Goal: Task Accomplishment & Management: Complete application form

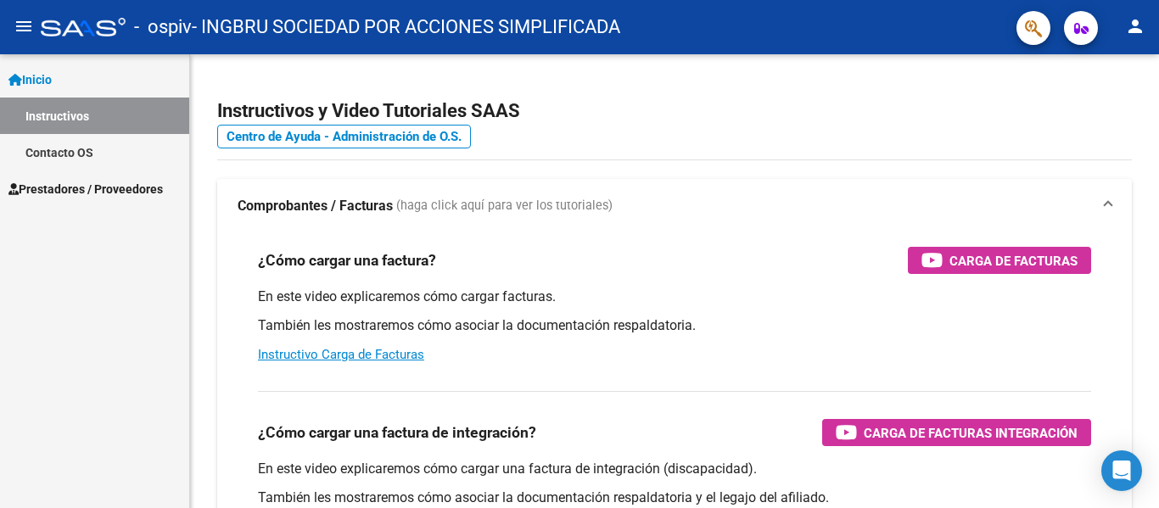
click at [94, 190] on span "Prestadores / Proveedores" at bounding box center [85, 189] width 154 height 19
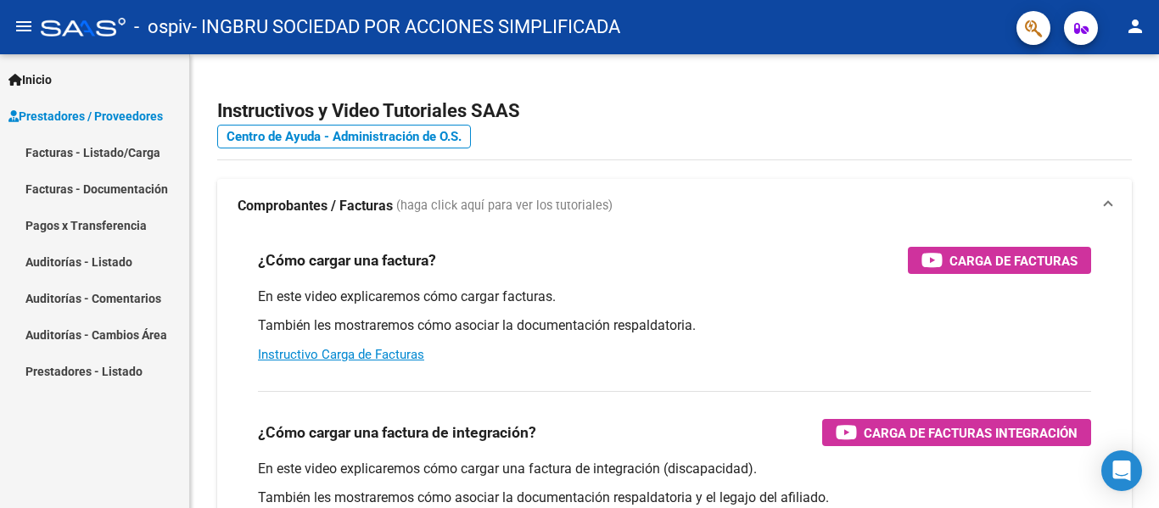
click at [118, 114] on span "Prestadores / Proveedores" at bounding box center [85, 116] width 154 height 19
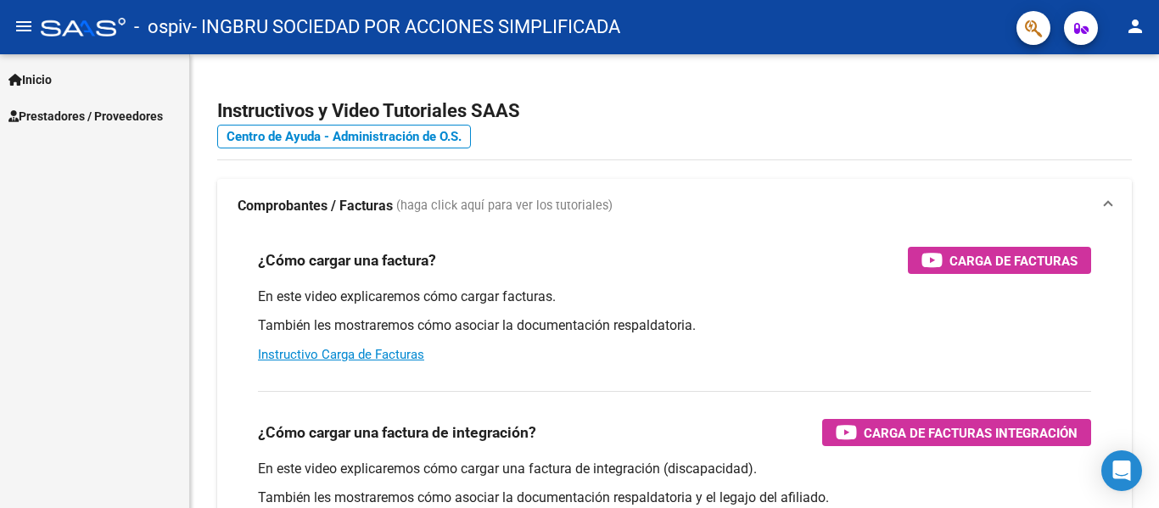
click at [118, 112] on span "Prestadores / Proveedores" at bounding box center [85, 116] width 154 height 19
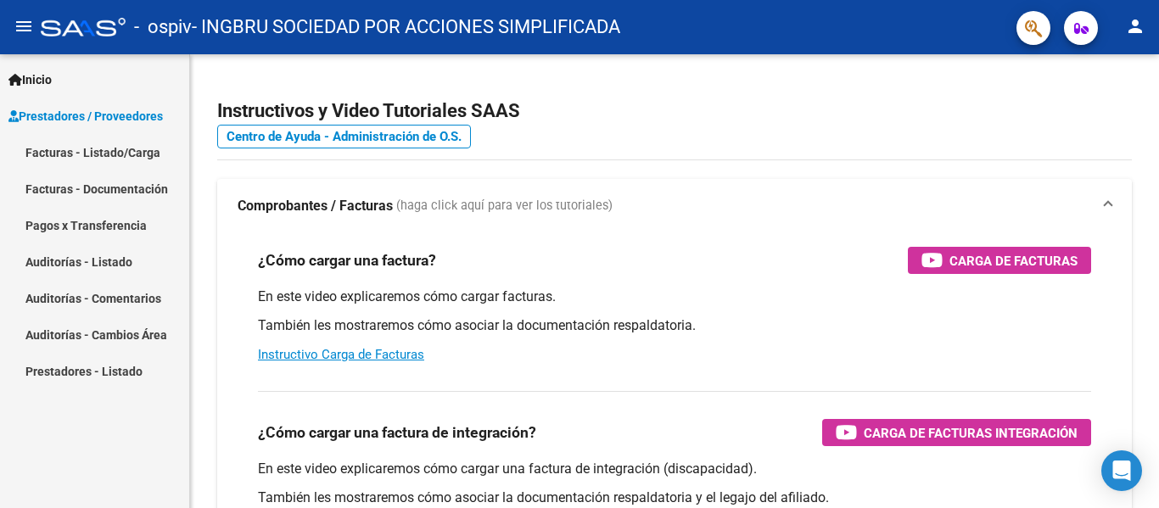
click at [114, 152] on link "Facturas - Listado/Carga" at bounding box center [94, 152] width 189 height 36
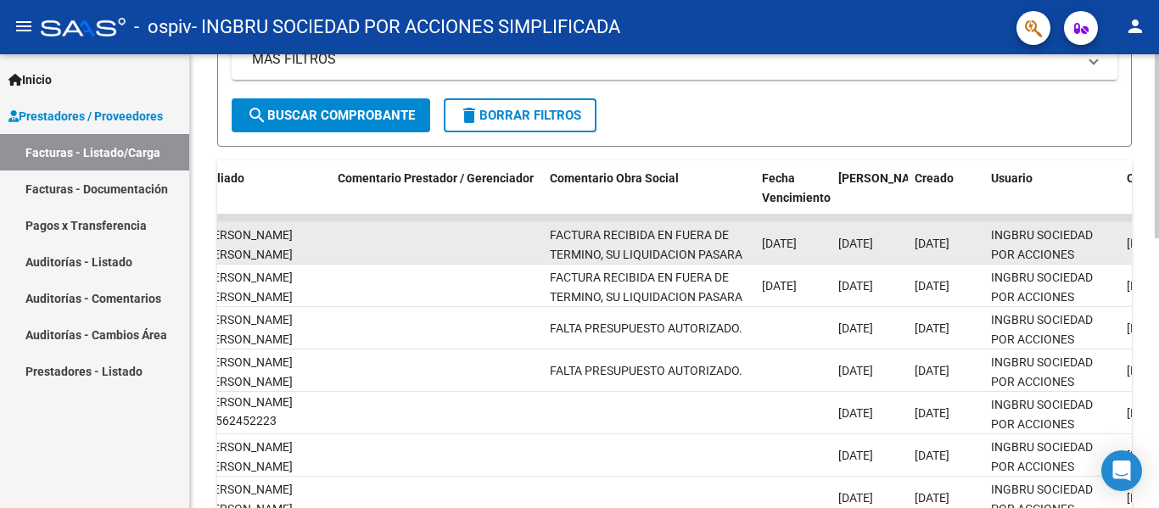
scroll to position [22, 0]
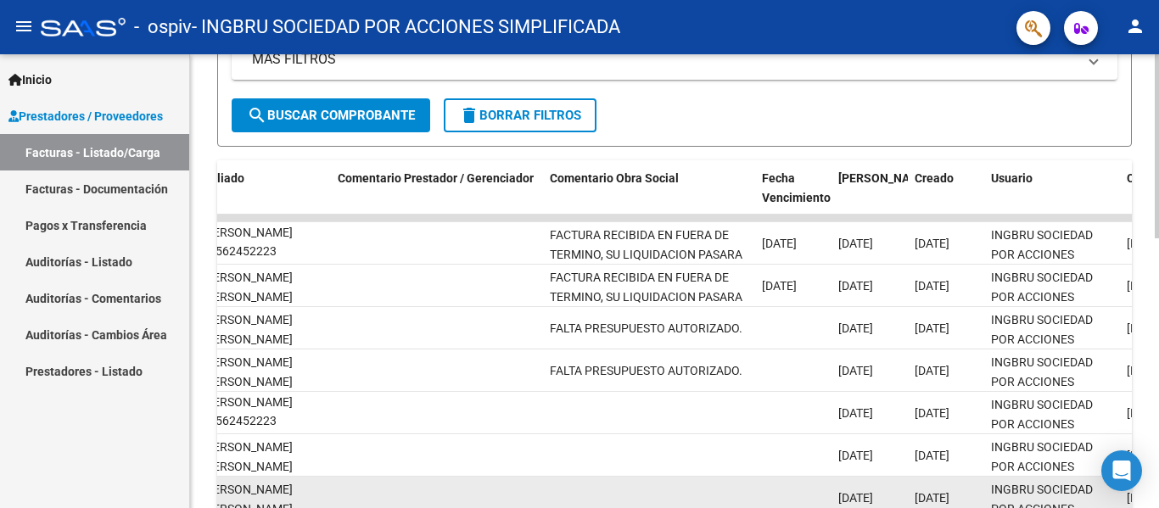
click at [621, 501] on datatable-body-cell at bounding box center [649, 498] width 212 height 42
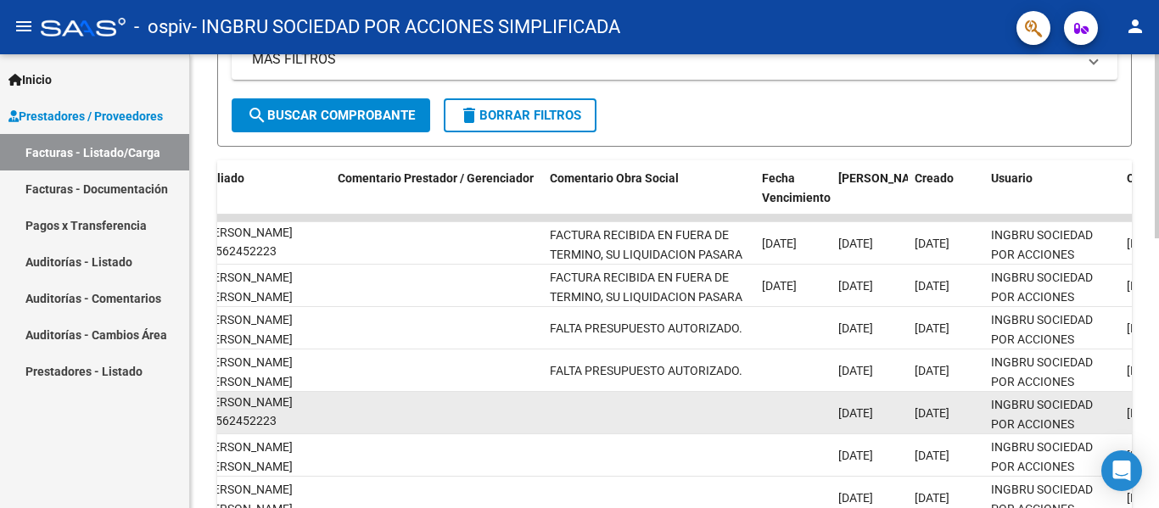
drag, startPoint x: 471, startPoint y: 446, endPoint x: 1100, endPoint y: 428, distance: 629.8
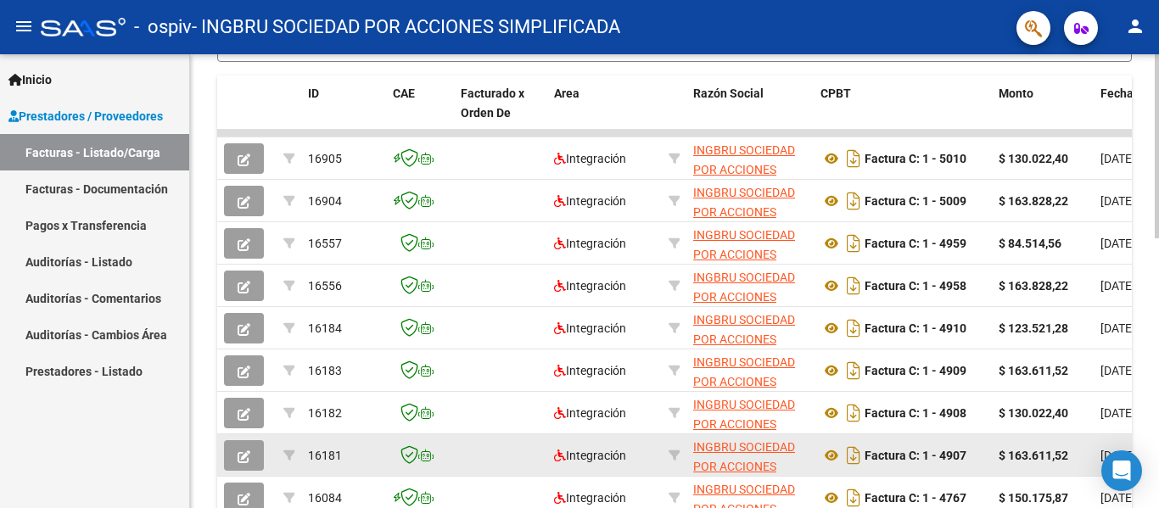
scroll to position [411, 0]
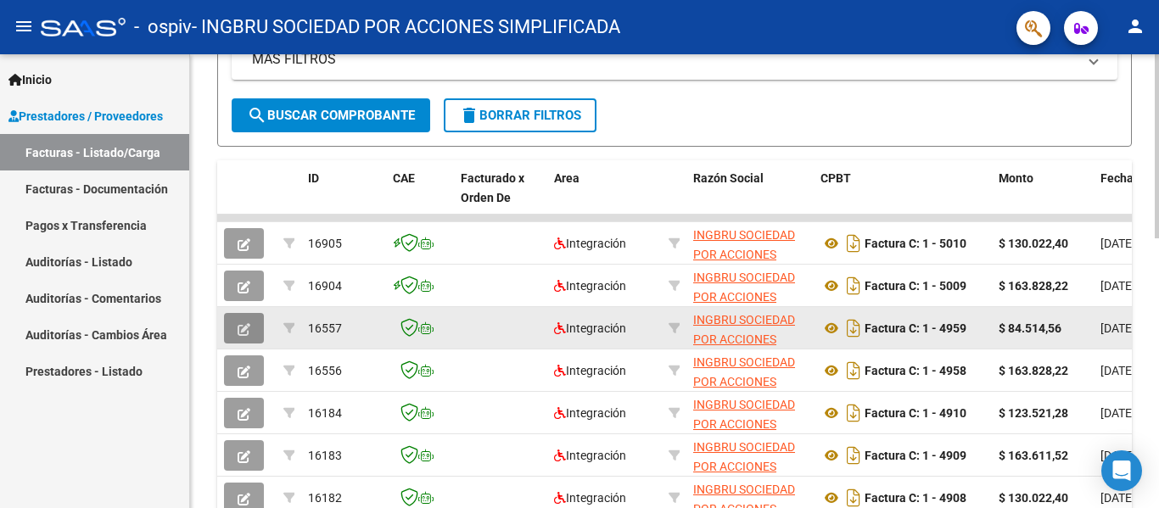
click at [241, 324] on icon "button" at bounding box center [244, 329] width 13 height 13
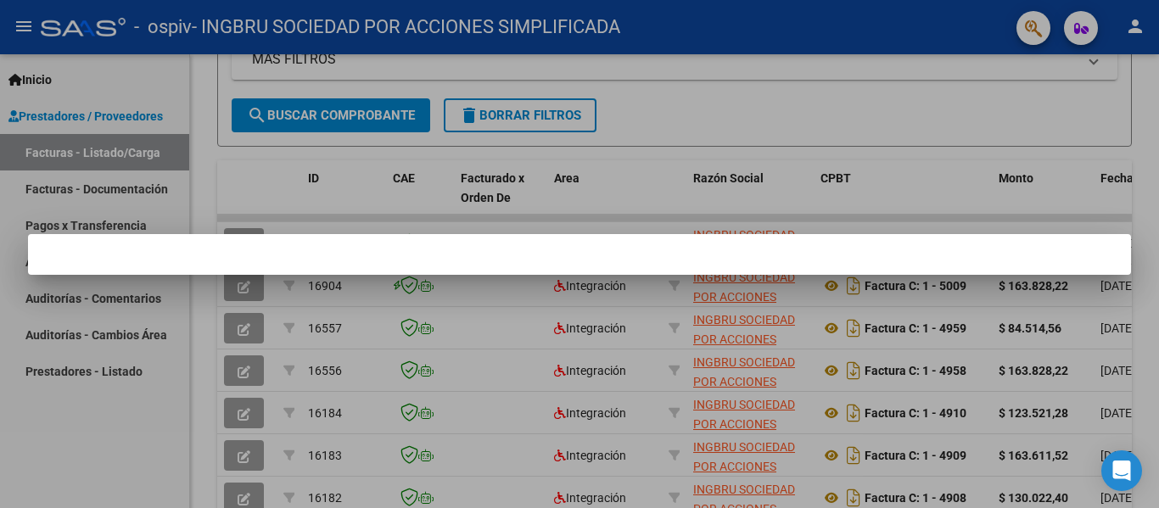
click at [246, 371] on div at bounding box center [579, 254] width 1159 height 508
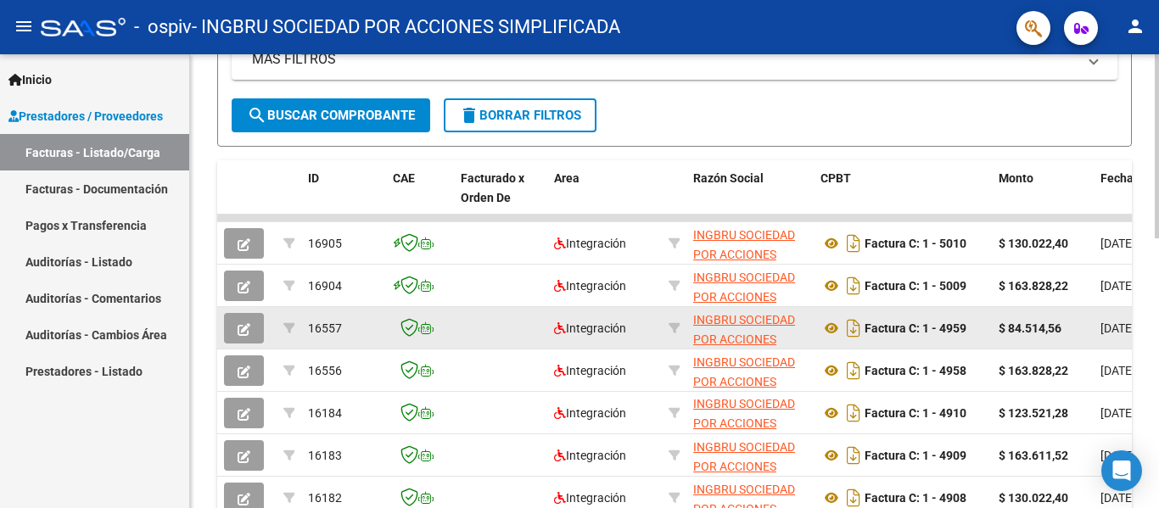
click at [242, 328] on icon "button" at bounding box center [244, 329] width 13 height 13
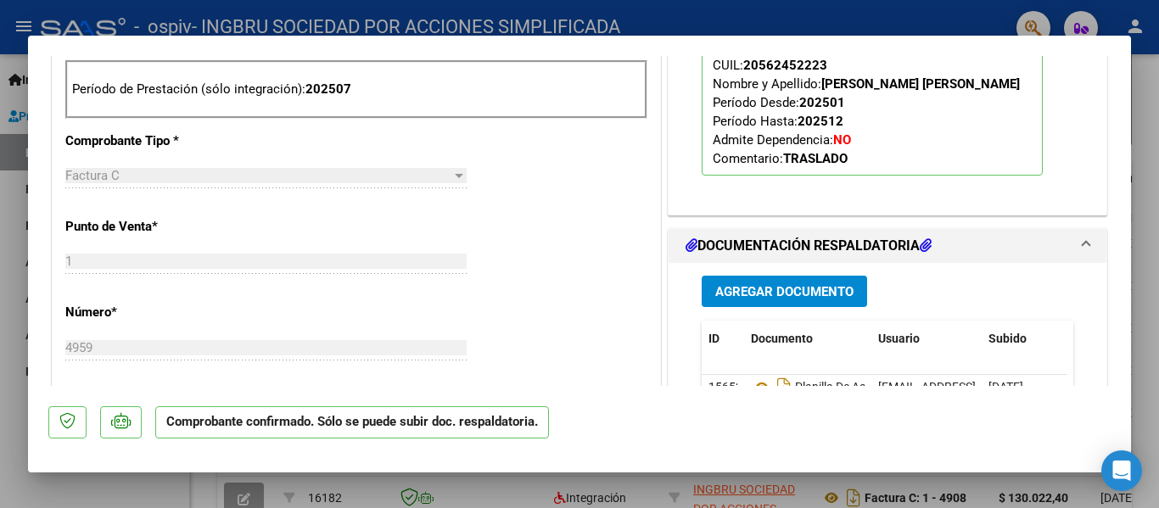
scroll to position [764, 0]
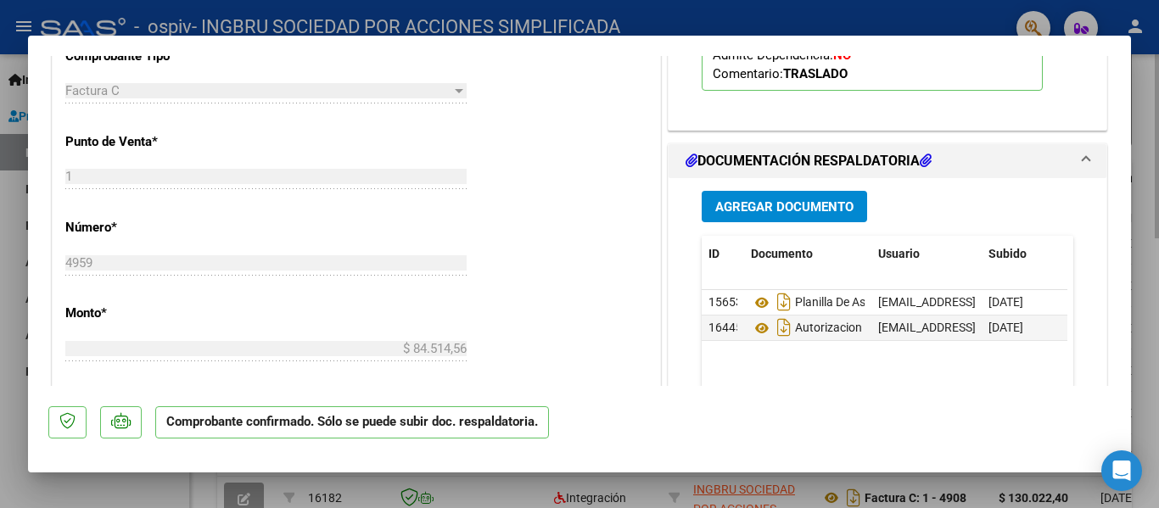
click at [1143, 88] on div at bounding box center [579, 254] width 1159 height 508
type input "$ 0,00"
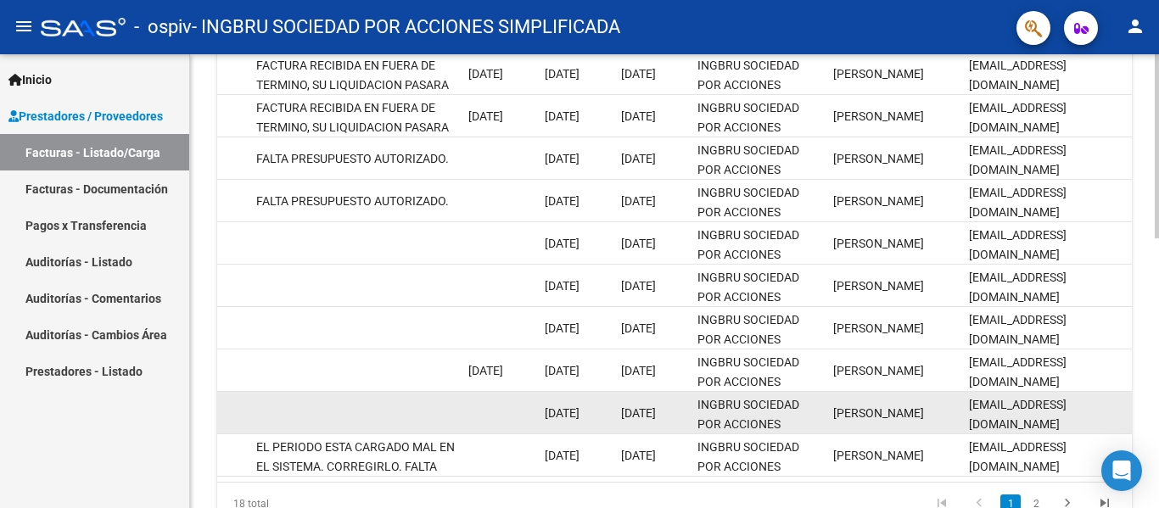
scroll to position [495, 0]
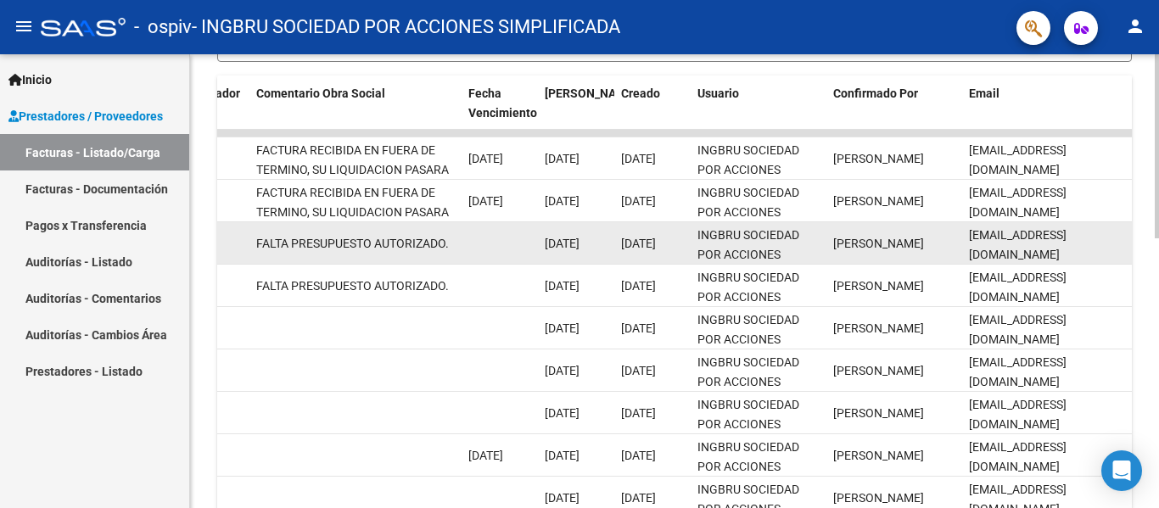
drag, startPoint x: 433, startPoint y: 240, endPoint x: 624, endPoint y: 239, distance: 191.7
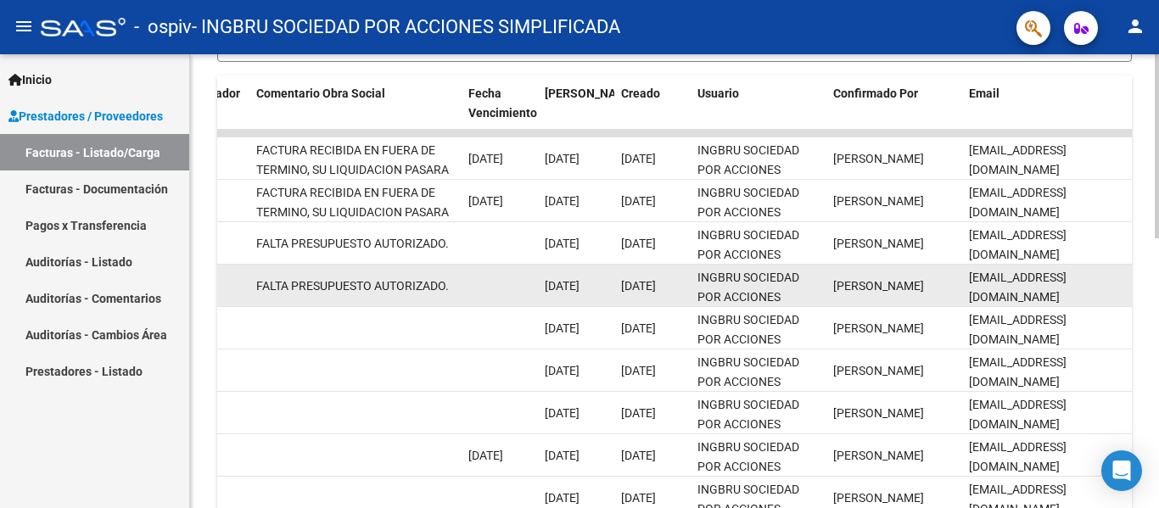
click at [624, 289] on span "[DATE]" at bounding box center [638, 286] width 35 height 14
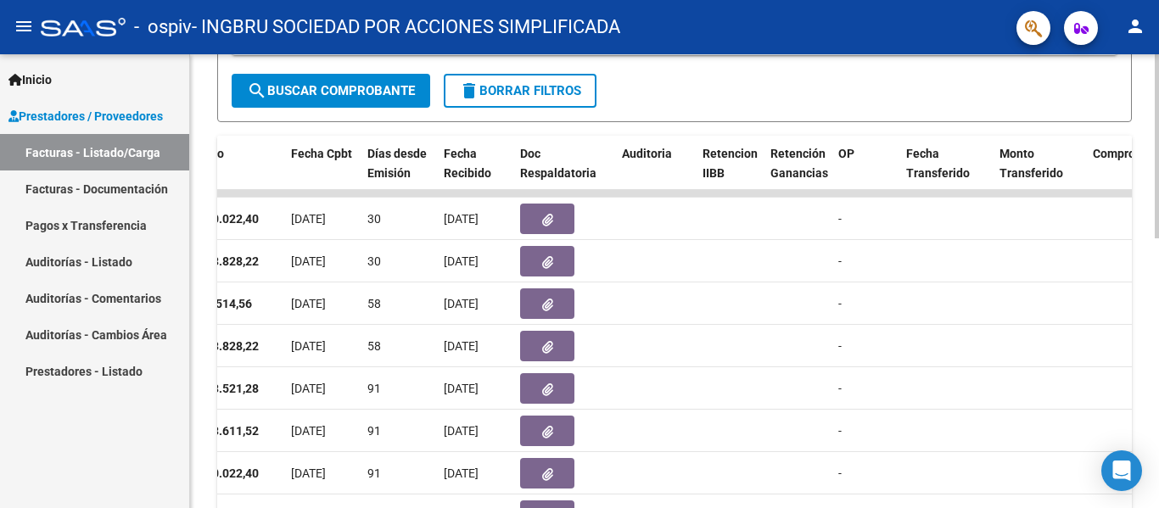
scroll to position [411, 0]
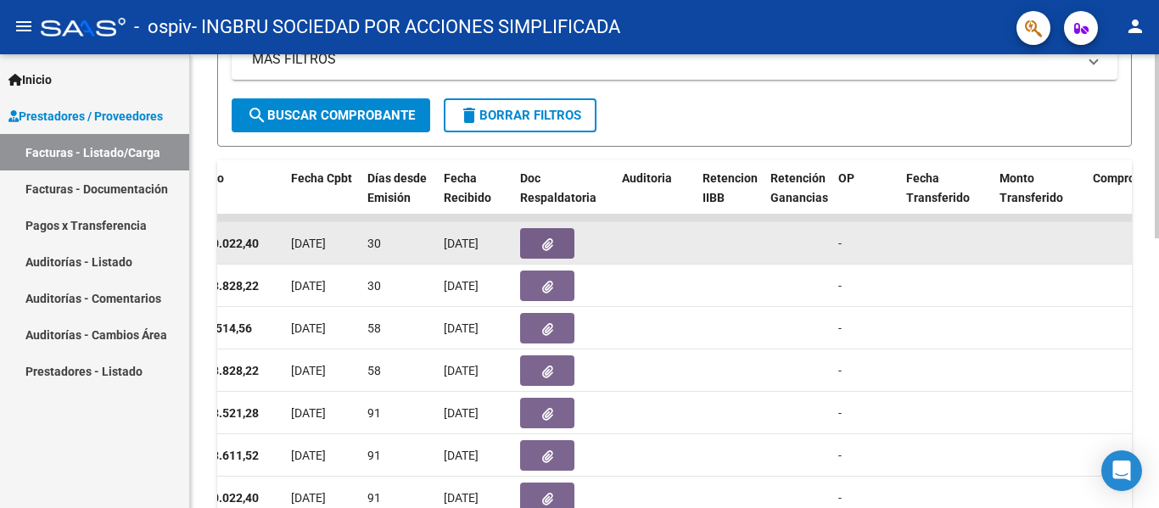
click at [560, 238] on button "button" at bounding box center [547, 243] width 54 height 31
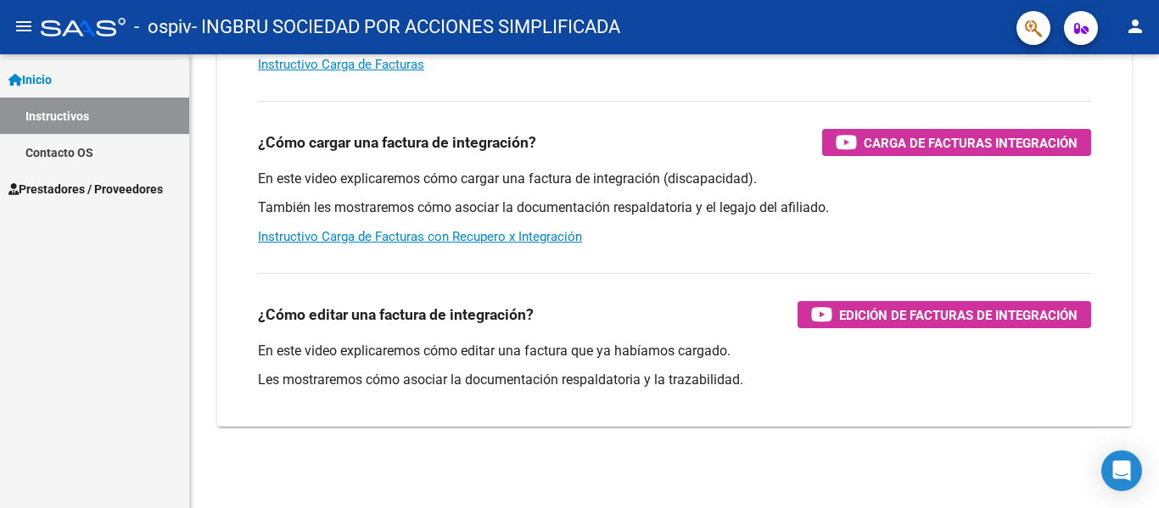
scroll to position [290, 0]
click at [94, 183] on span "Prestadores / Proveedores" at bounding box center [85, 189] width 154 height 19
click at [94, 187] on span "Prestadores / Proveedores" at bounding box center [85, 189] width 154 height 19
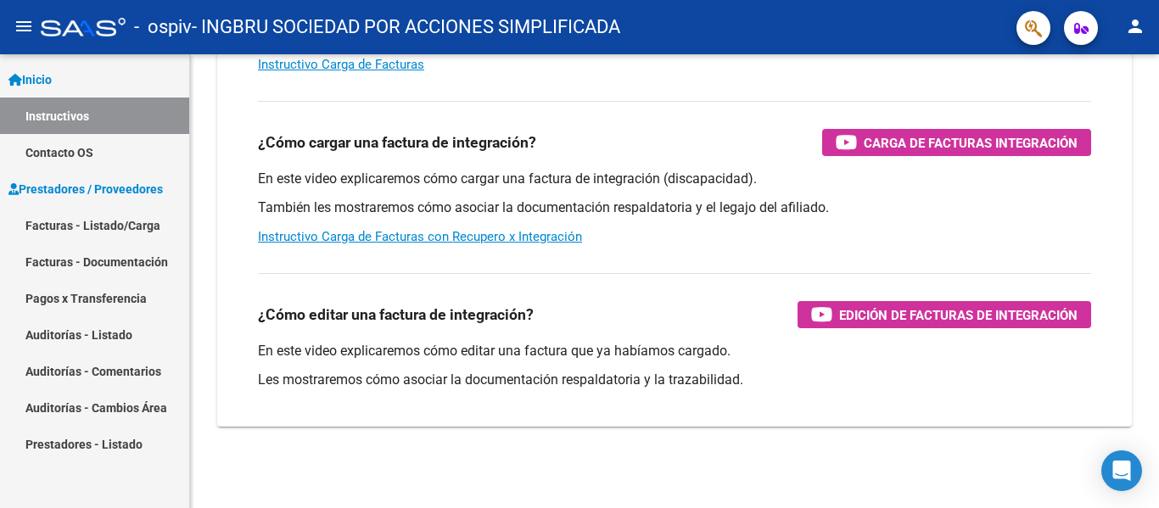
click at [96, 217] on link "Facturas - Listado/Carga" at bounding box center [94, 225] width 189 height 36
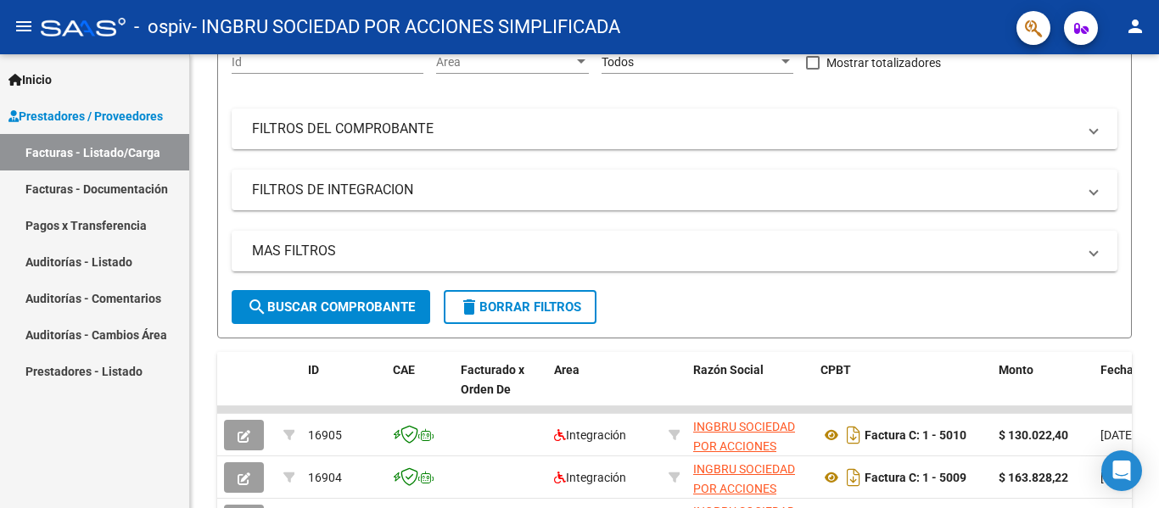
scroll to position [411, 0]
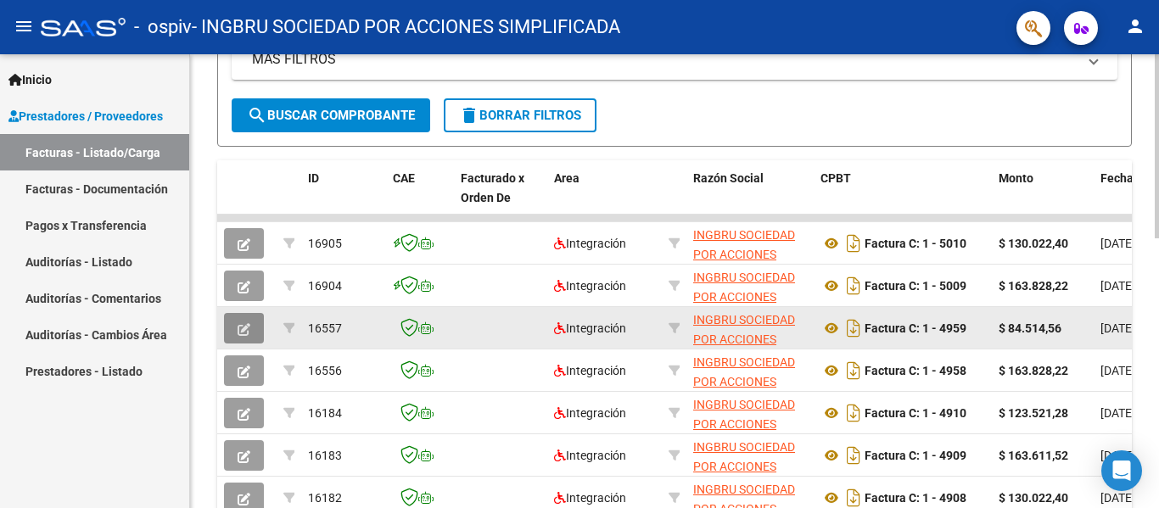
click at [241, 326] on icon "button" at bounding box center [244, 329] width 13 height 13
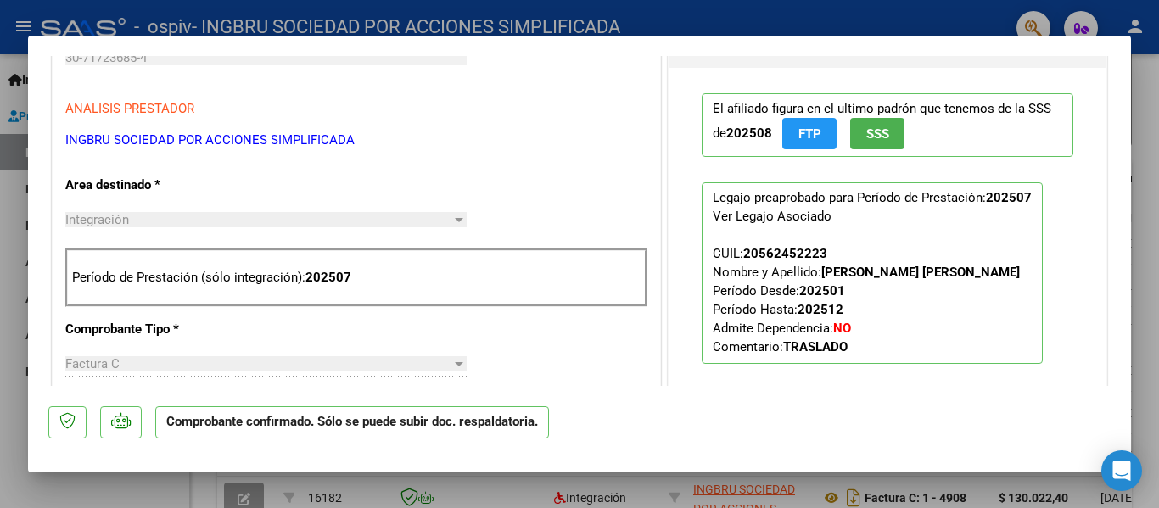
scroll to position [775, 0]
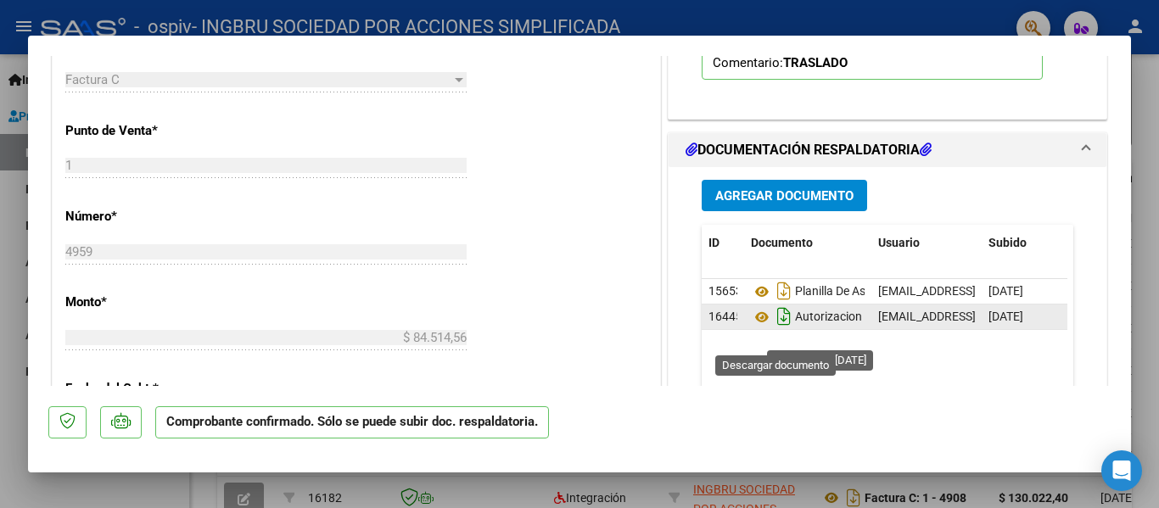
click at [775, 330] on icon "Descargar documento" at bounding box center [784, 316] width 22 height 27
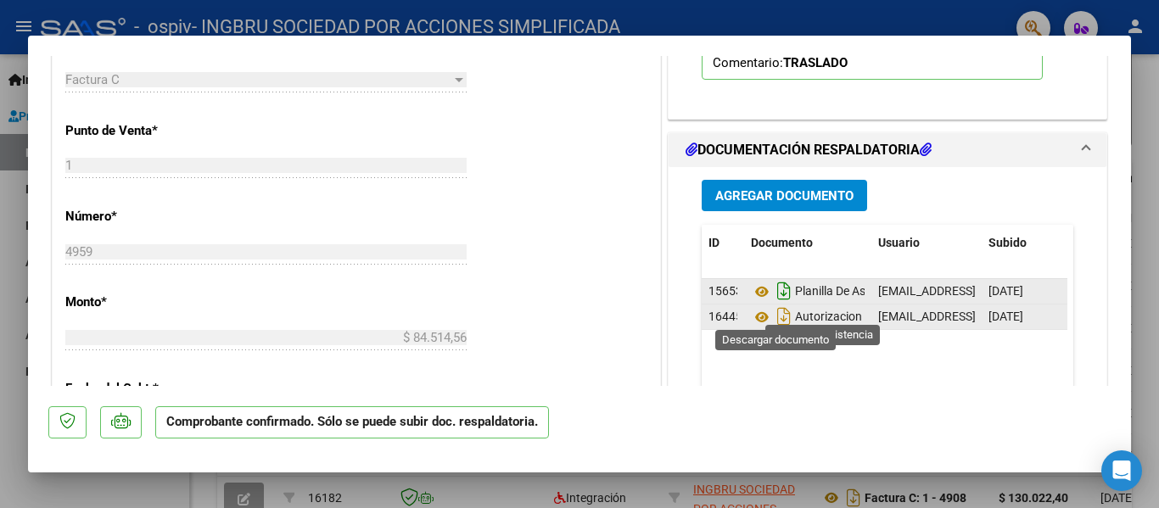
click at [775, 305] on icon "Descargar documento" at bounding box center [784, 290] width 22 height 27
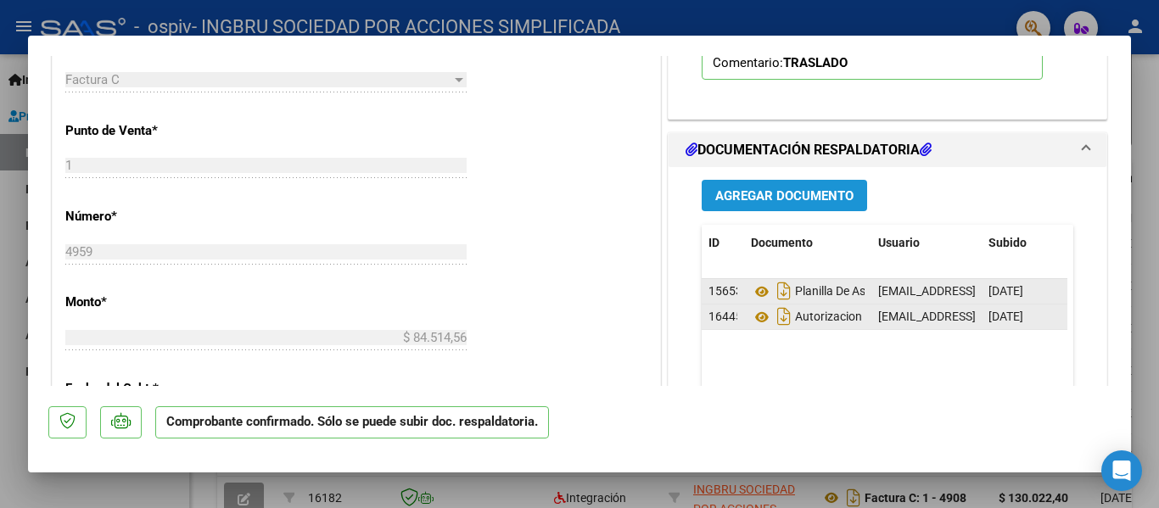
click at [823, 204] on span "Agregar Documento" at bounding box center [784, 195] width 138 height 15
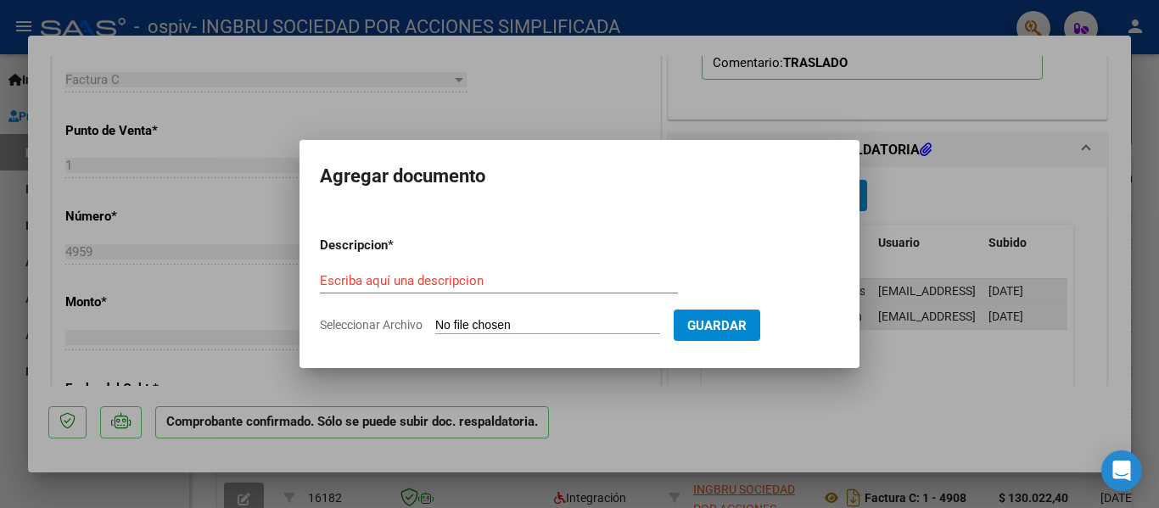
click at [390, 325] on span "Seleccionar Archivo" at bounding box center [371, 325] width 103 height 14
click at [435, 325] on input "Seleccionar Archivo" at bounding box center [547, 326] width 225 height 16
click at [411, 322] on span "Seleccionar Archivo" at bounding box center [371, 325] width 103 height 14
click at [435, 322] on input "Seleccionar Archivo" at bounding box center [547, 326] width 225 height 16
type input "C:\fakepath\autorización escuela scala imbarreta.pdf"
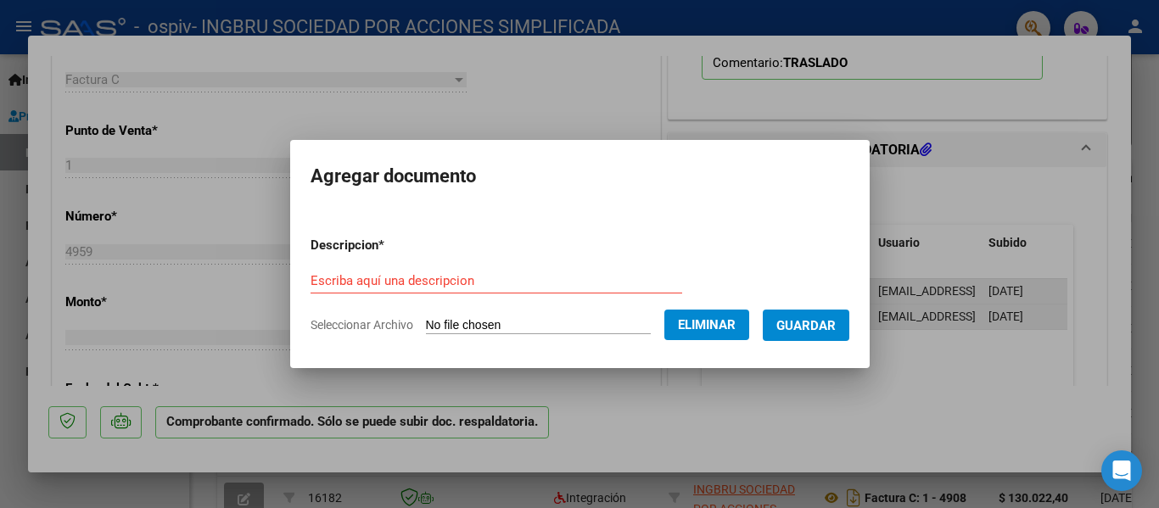
click at [629, 273] on input "Escriba aquí una descripcion" at bounding box center [497, 280] width 372 height 15
click at [565, 265] on form "Descripcion * Escriba aquí una descripcion Seleccionar Archivo Eliminar Guardar" at bounding box center [580, 285] width 539 height 124
click at [398, 279] on input "Escriba aquí una descripcion" at bounding box center [497, 280] width 372 height 15
type input "autorizacion a escuela"
click at [849, 325] on button "Guardar" at bounding box center [806, 325] width 87 height 31
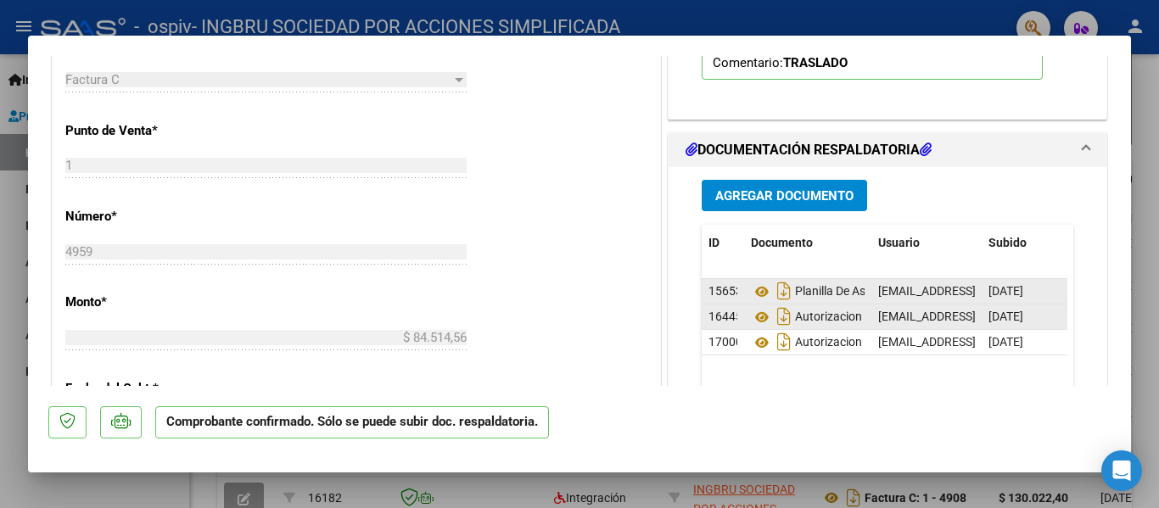
click at [1143, 107] on div at bounding box center [579, 254] width 1159 height 508
type input "$ 0,00"
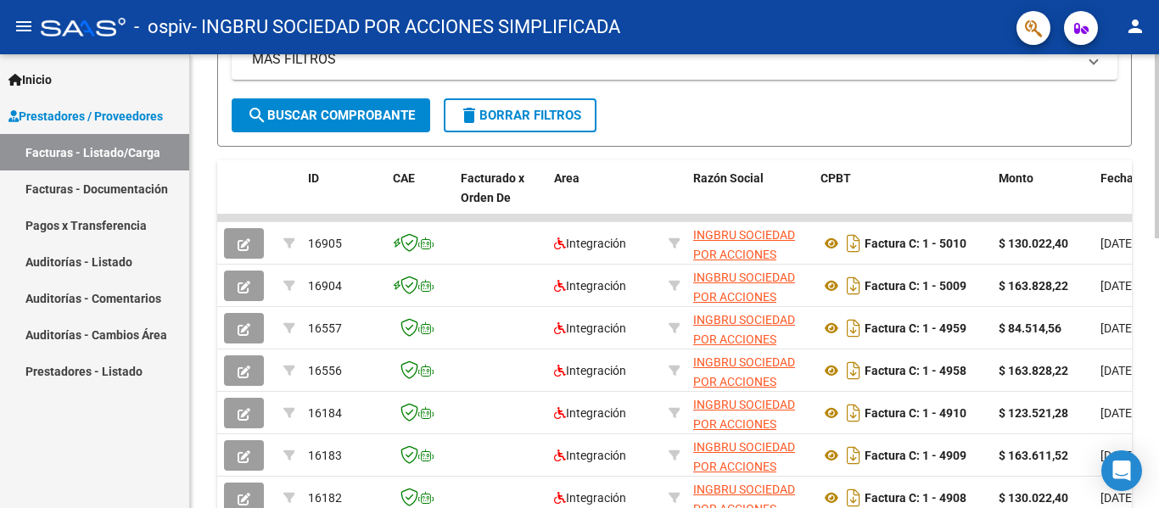
scroll to position [411, 0]
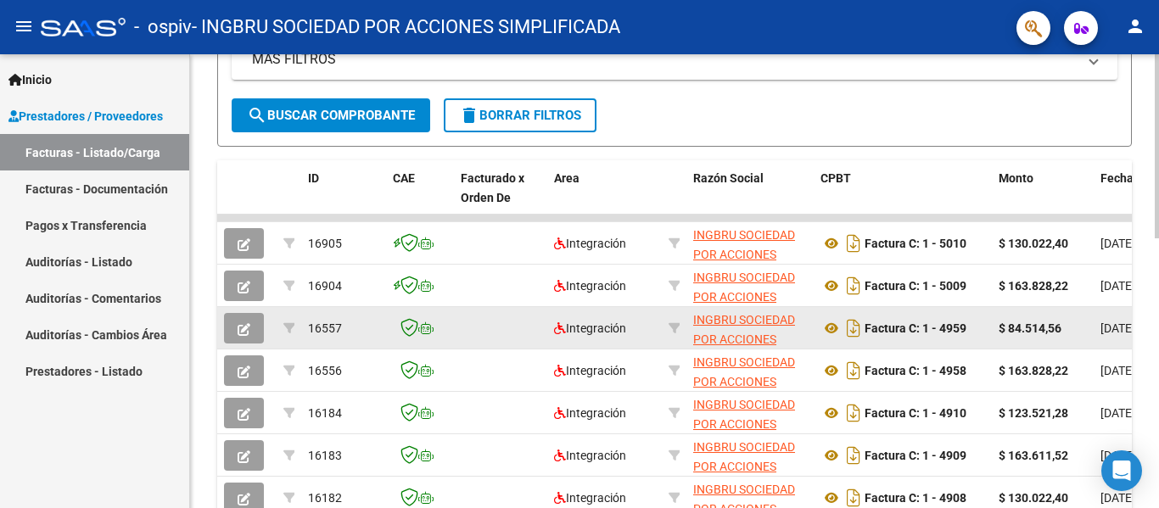
click at [250, 329] on button "button" at bounding box center [244, 328] width 40 height 31
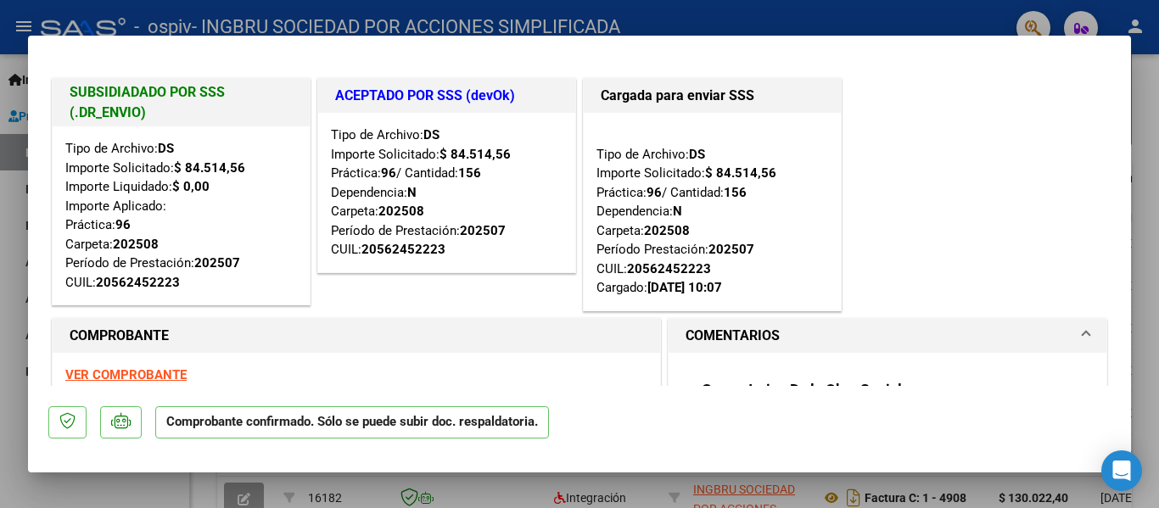
click at [1150, 93] on div at bounding box center [579, 254] width 1159 height 508
type input "$ 0,00"
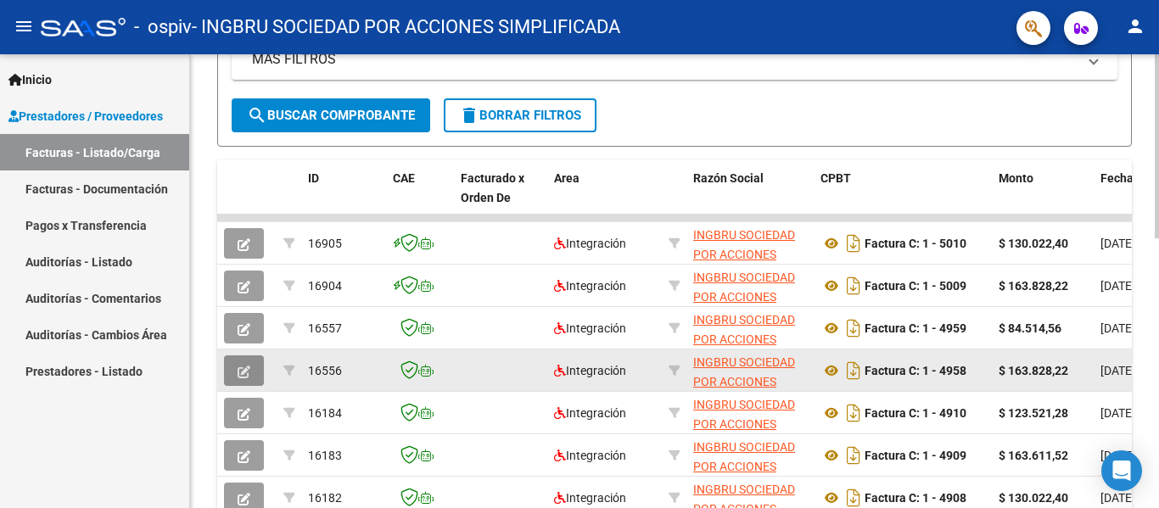
click at [238, 374] on icon "button" at bounding box center [244, 372] width 13 height 13
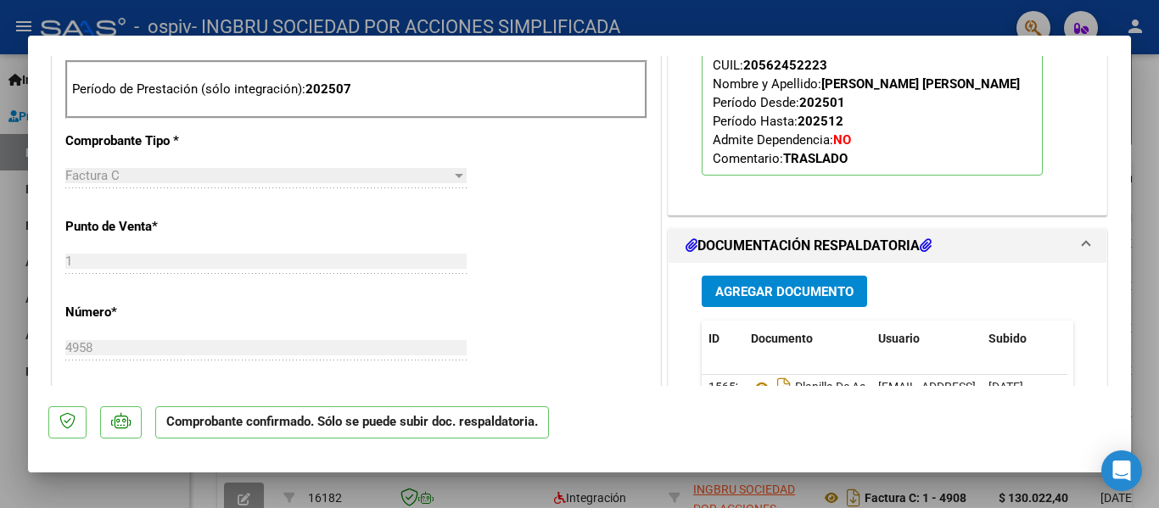
scroll to position [764, 0]
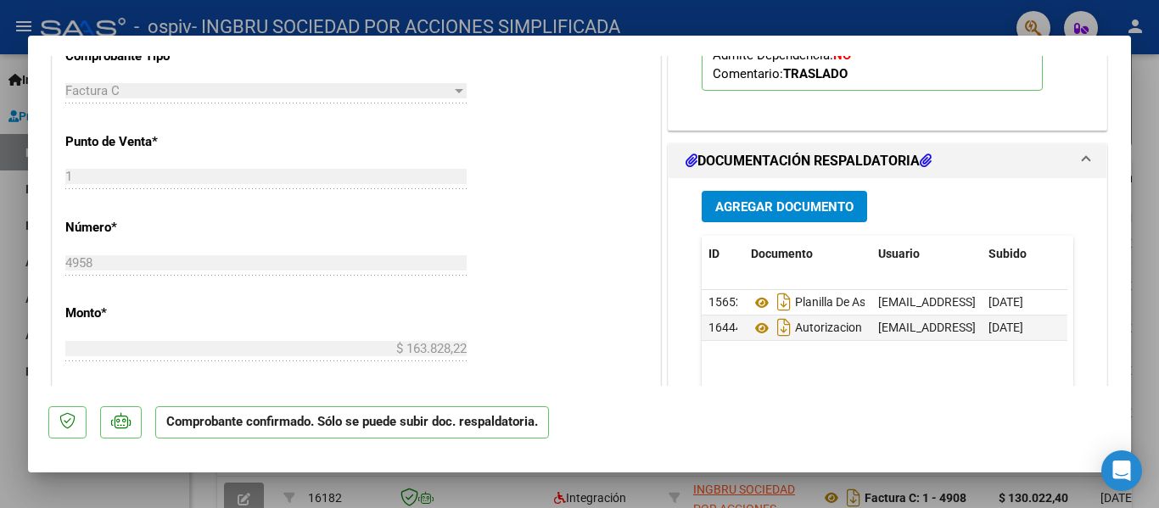
click at [769, 215] on span "Agregar Documento" at bounding box center [784, 206] width 138 height 15
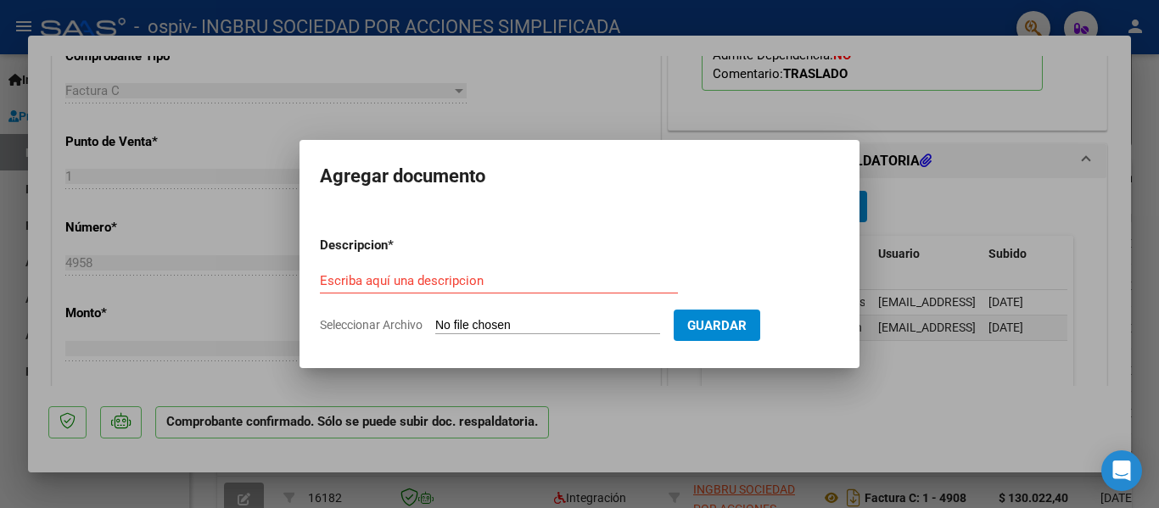
click at [355, 329] on span "Seleccionar Archivo" at bounding box center [371, 325] width 103 height 14
click at [435, 329] on input "Seleccionar Archivo" at bounding box center [547, 326] width 225 height 16
type input "C:\fakepath\autorización terapia scala imbarreta.pdf"
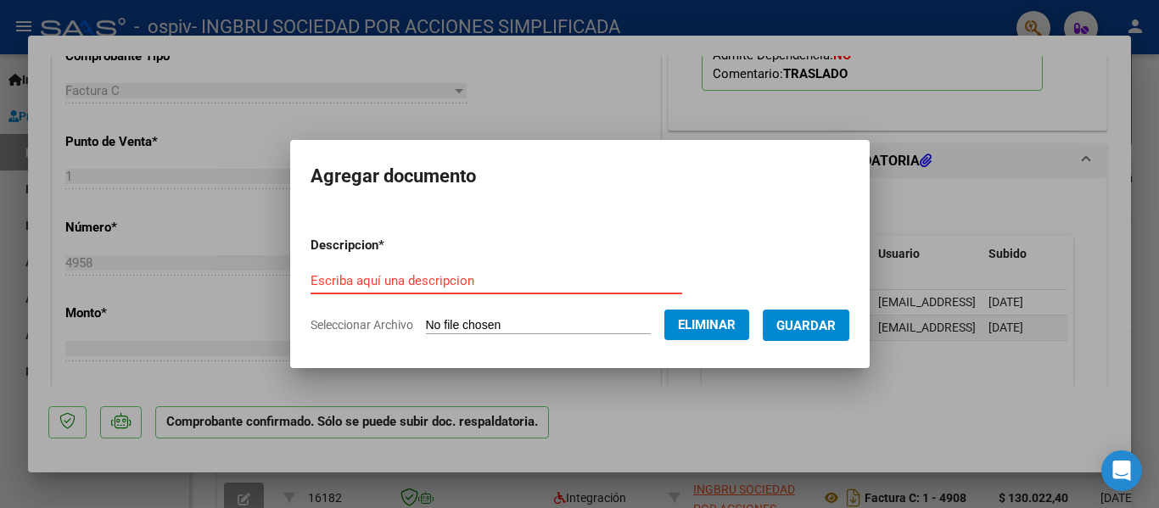
click at [457, 278] on input "Escriba aquí una descripcion" at bounding box center [497, 280] width 372 height 15
type input "autorizacion terapia"
click at [869, 317] on mat-dialog-content "Descripcion * autorizacion terapia Escriba aquí una descripcion Seleccionar Arc…" at bounding box center [579, 278] width 579 height 137
click at [849, 320] on button "Guardar" at bounding box center [806, 325] width 87 height 31
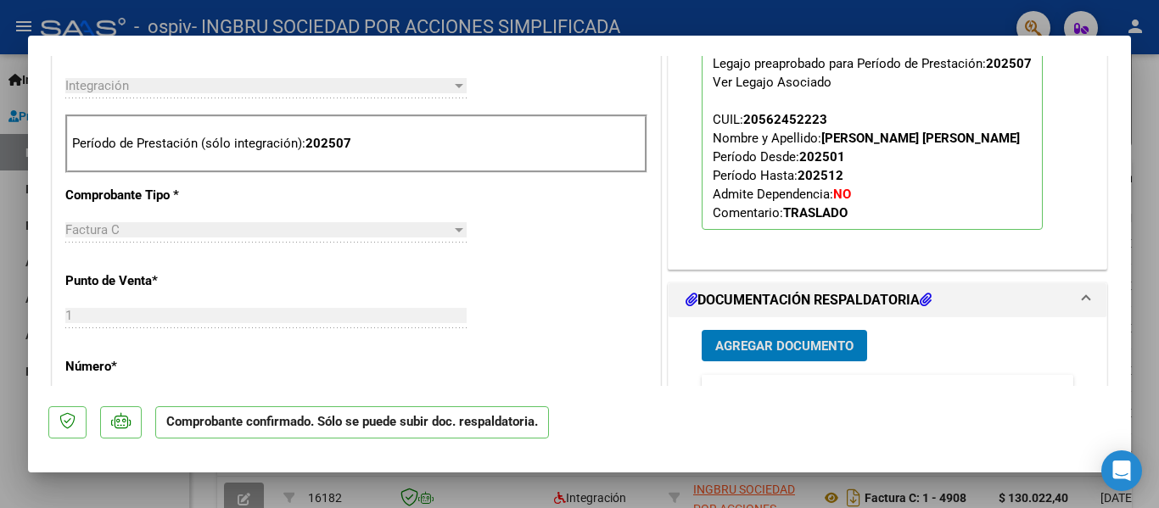
scroll to position [339, 0]
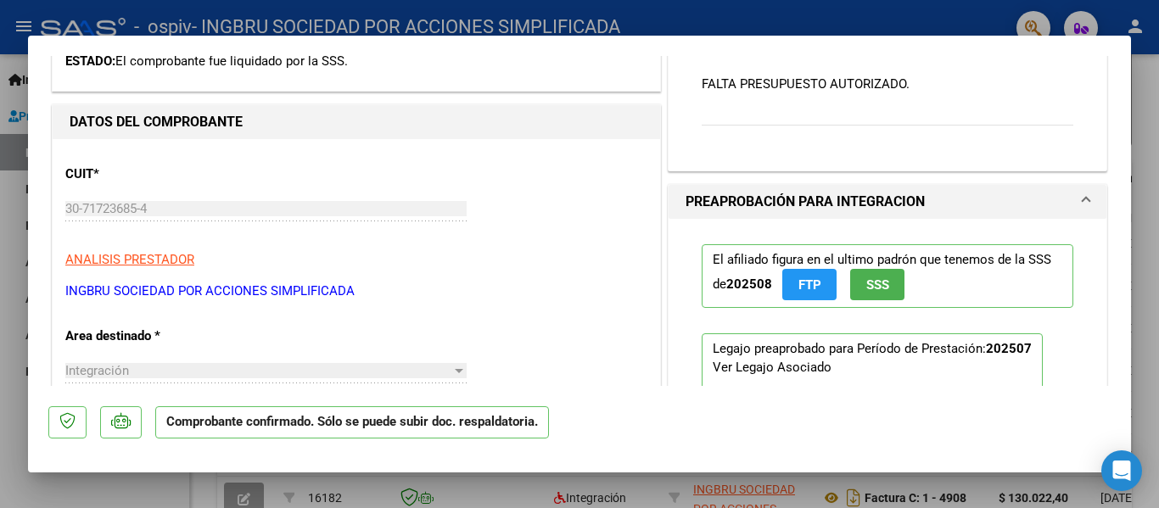
click at [1139, 82] on div at bounding box center [579, 254] width 1159 height 508
type input "$ 0,00"
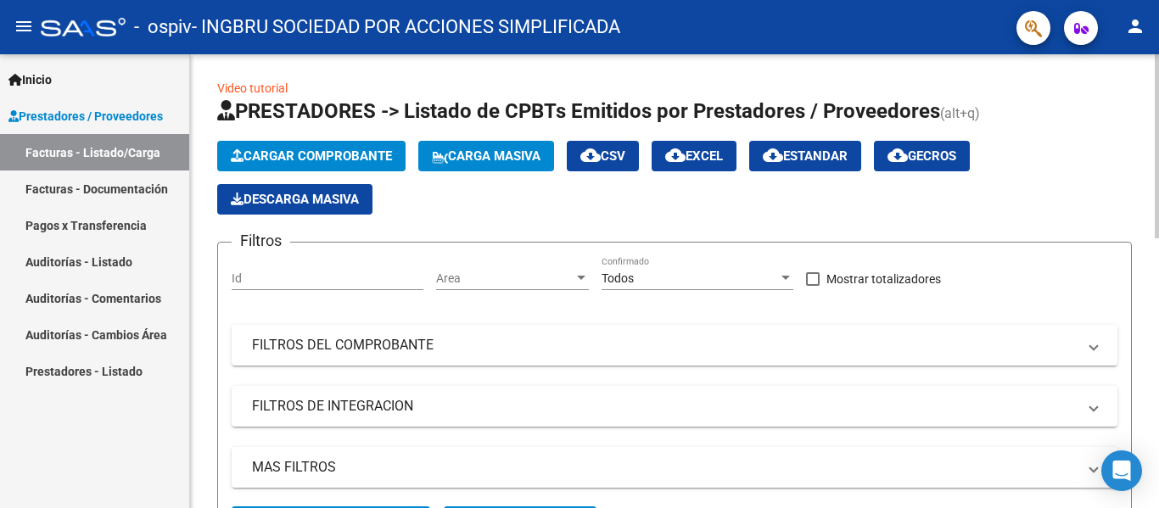
scroll to position [0, 0]
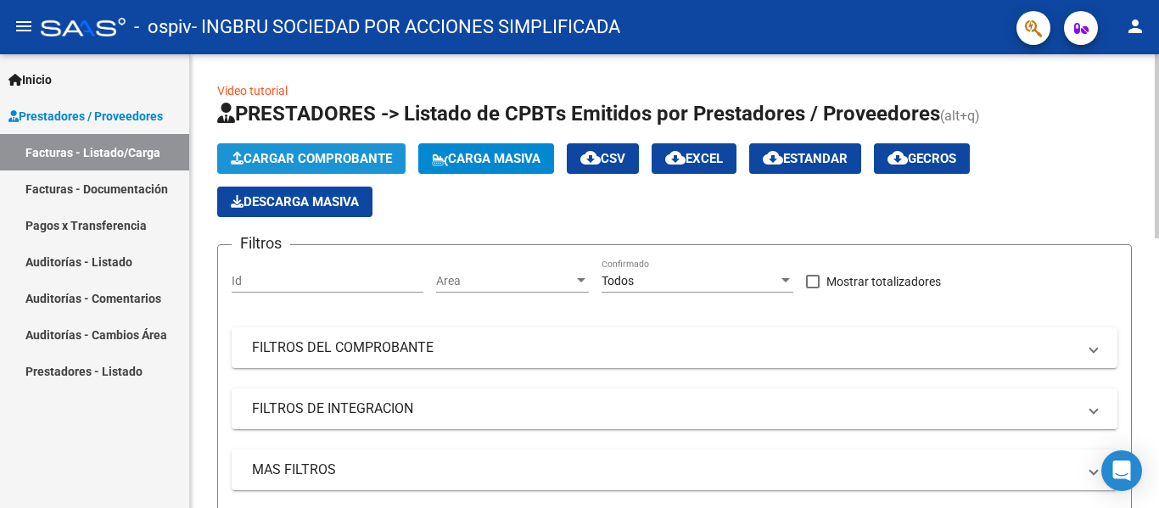
click at [344, 152] on span "Cargar Comprobante" at bounding box center [311, 158] width 161 height 15
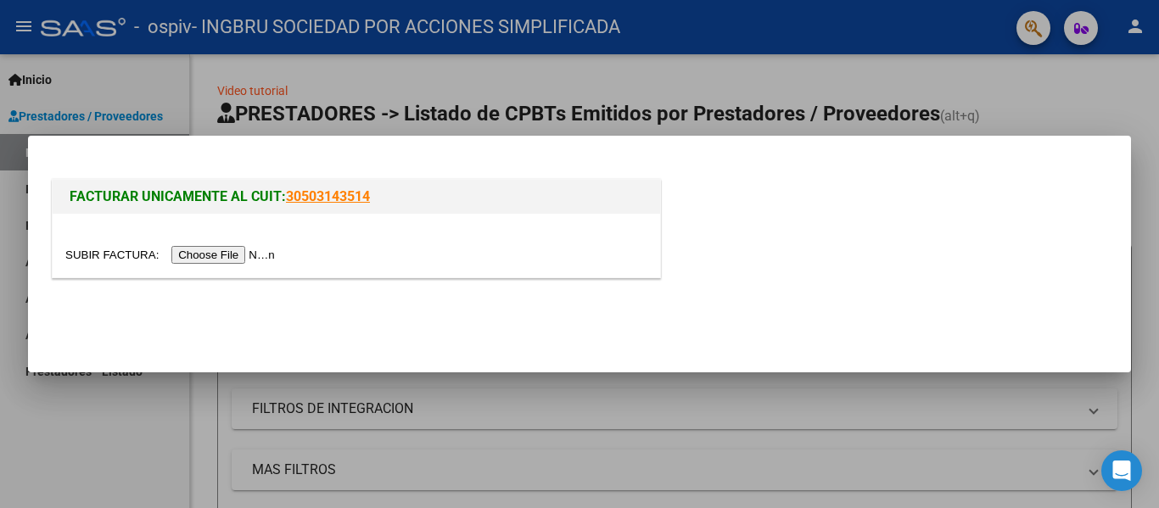
click at [211, 254] on input "file" at bounding box center [172, 255] width 215 height 18
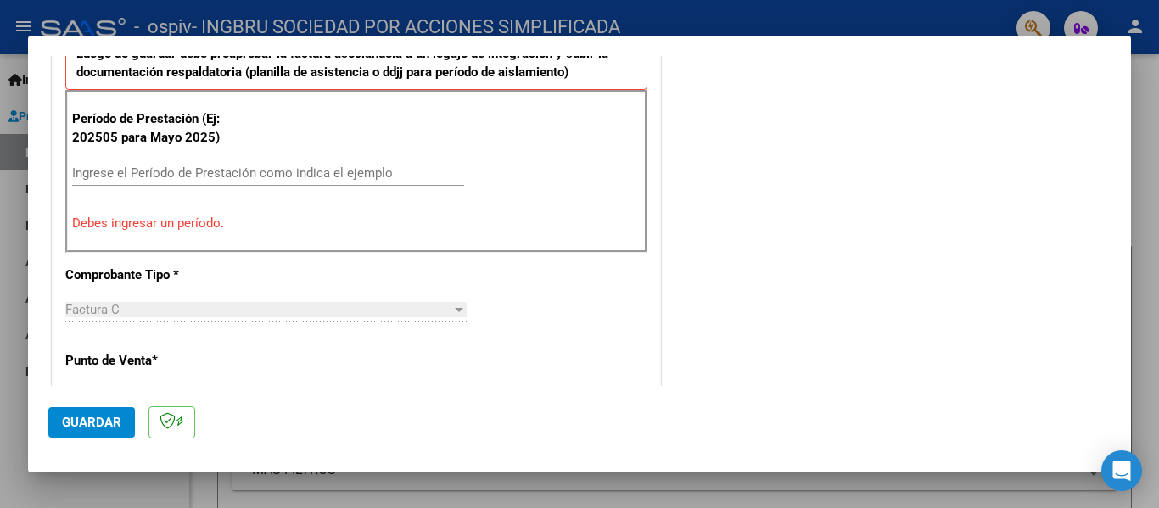
scroll to position [509, 0]
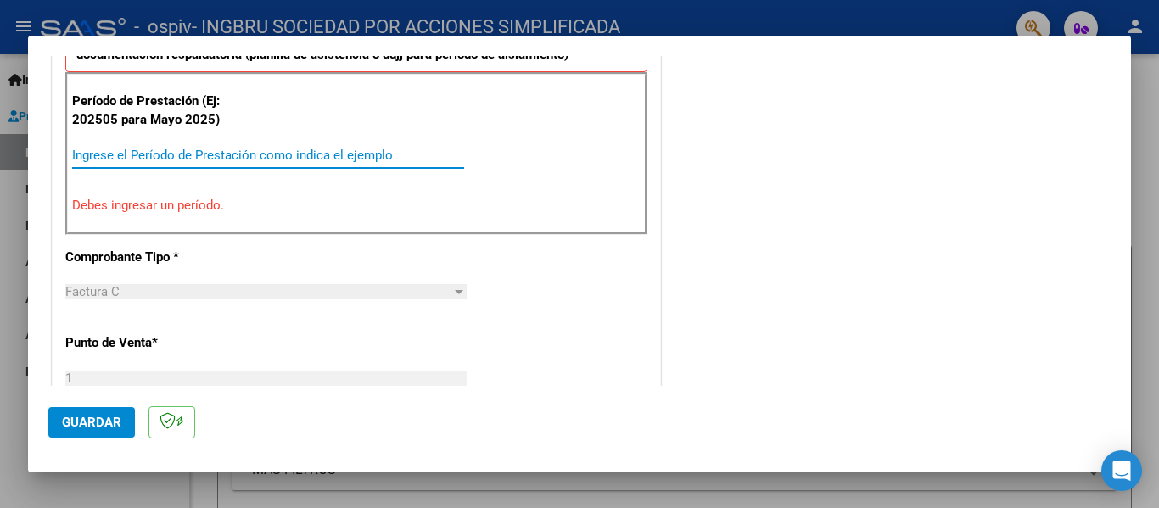
click at [263, 148] on input "Ingrese el Período de Prestación como indica el ejemplo" at bounding box center [268, 155] width 392 height 15
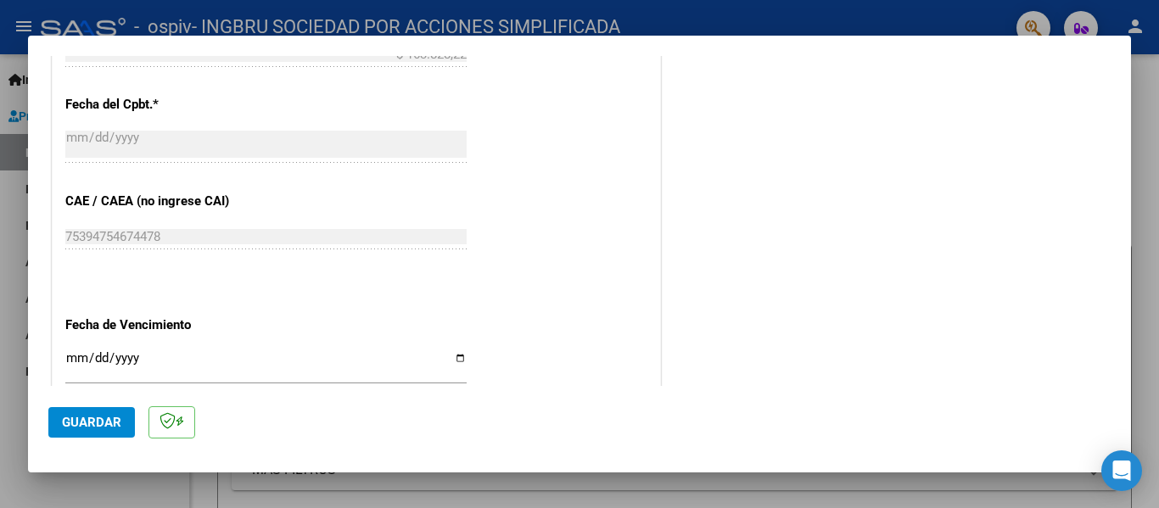
scroll to position [1018, 0]
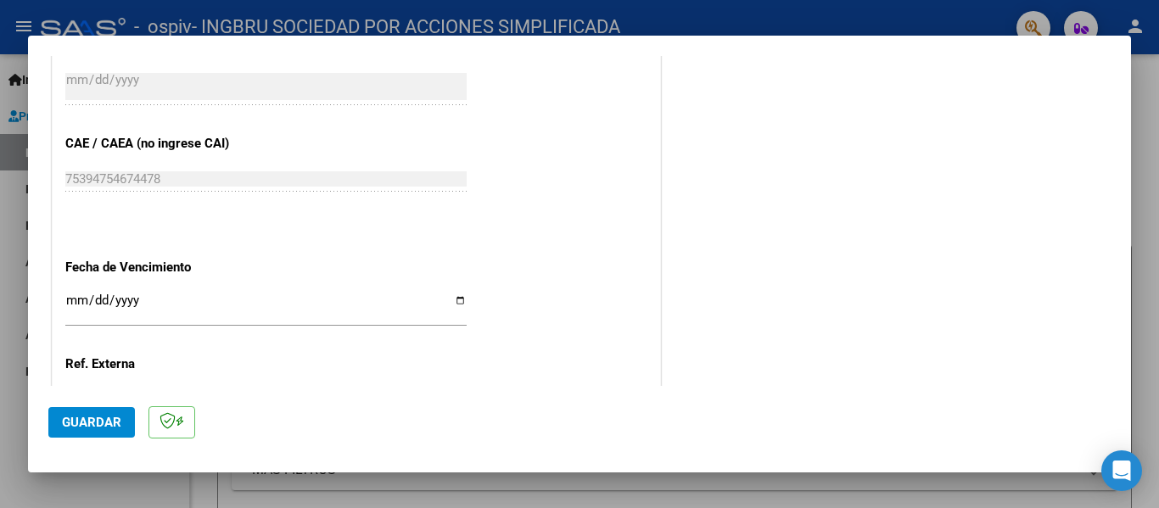
type input "202509"
click at [95, 415] on span "Guardar" at bounding box center [91, 422] width 59 height 15
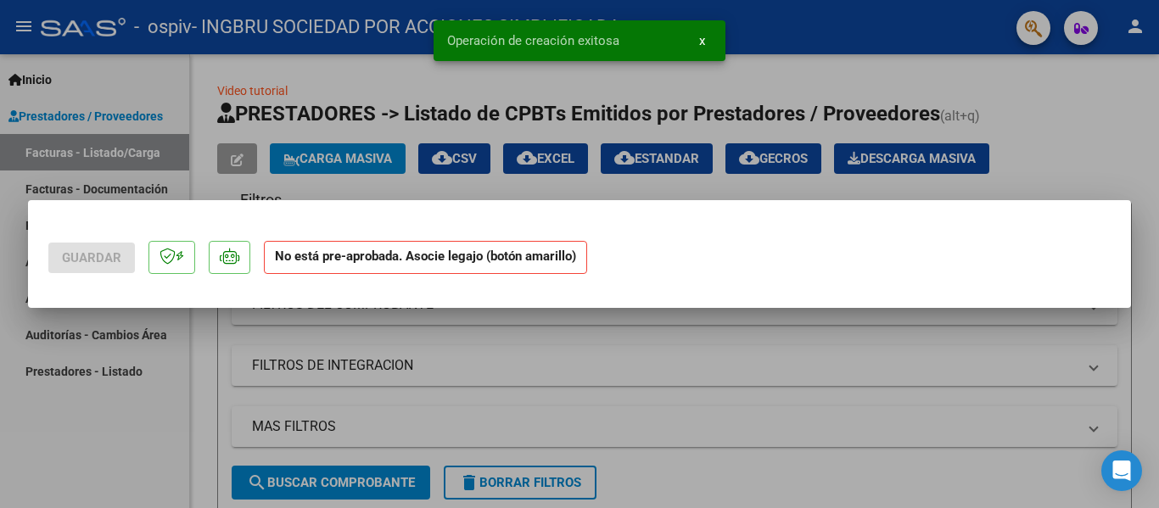
scroll to position [0, 0]
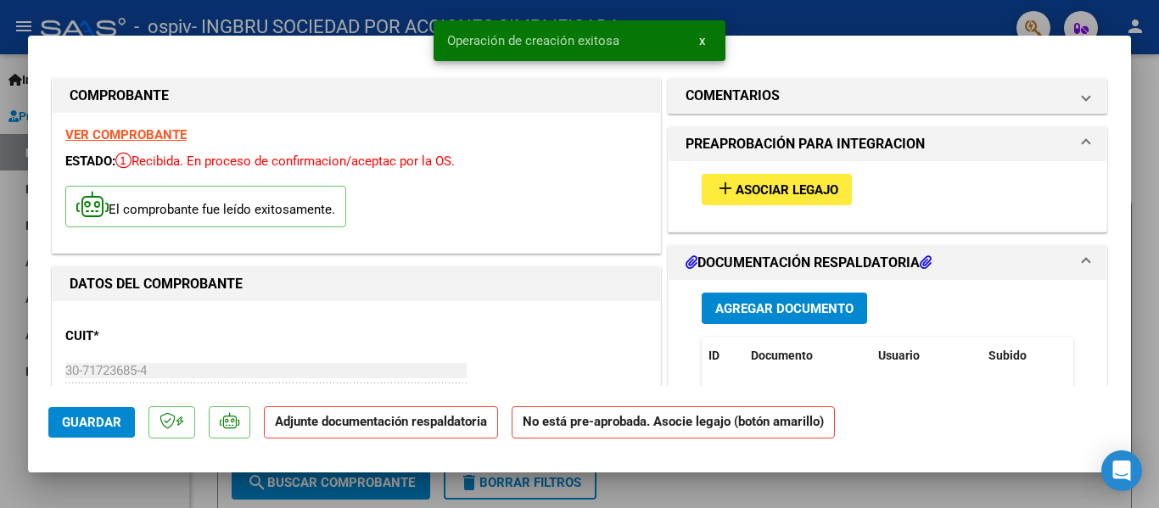
click at [820, 309] on span "Agregar Documento" at bounding box center [784, 308] width 138 height 15
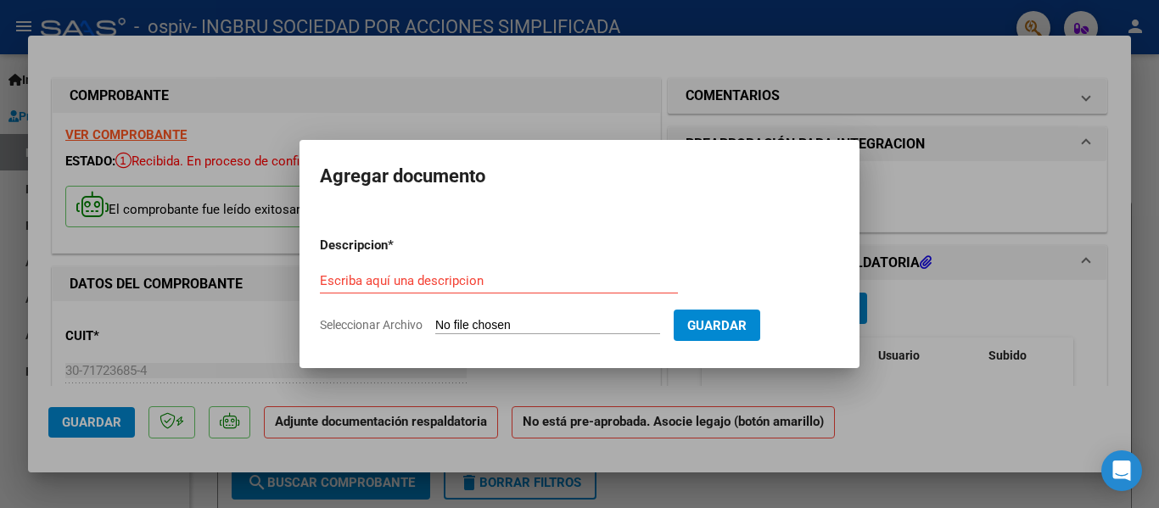
click at [332, 323] on span "Seleccionar Archivo" at bounding box center [371, 325] width 103 height 14
click at [435, 323] on input "Seleccionar Archivo" at bounding box center [547, 326] width 225 height 16
type input "C:\fakepath\autorización terapia scala imbarreta.pdf"
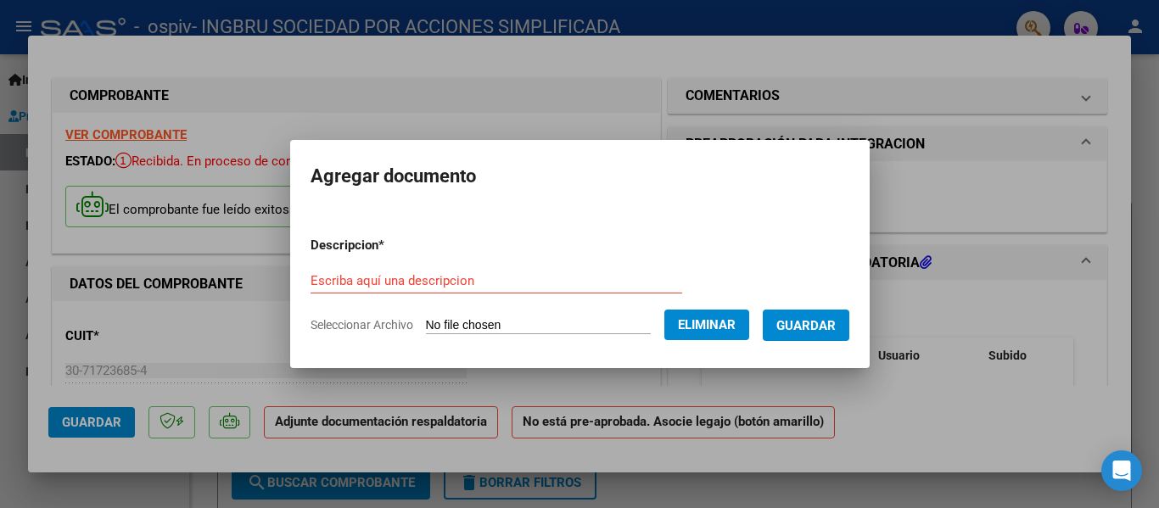
click at [828, 337] on button "Guardar" at bounding box center [806, 325] width 87 height 31
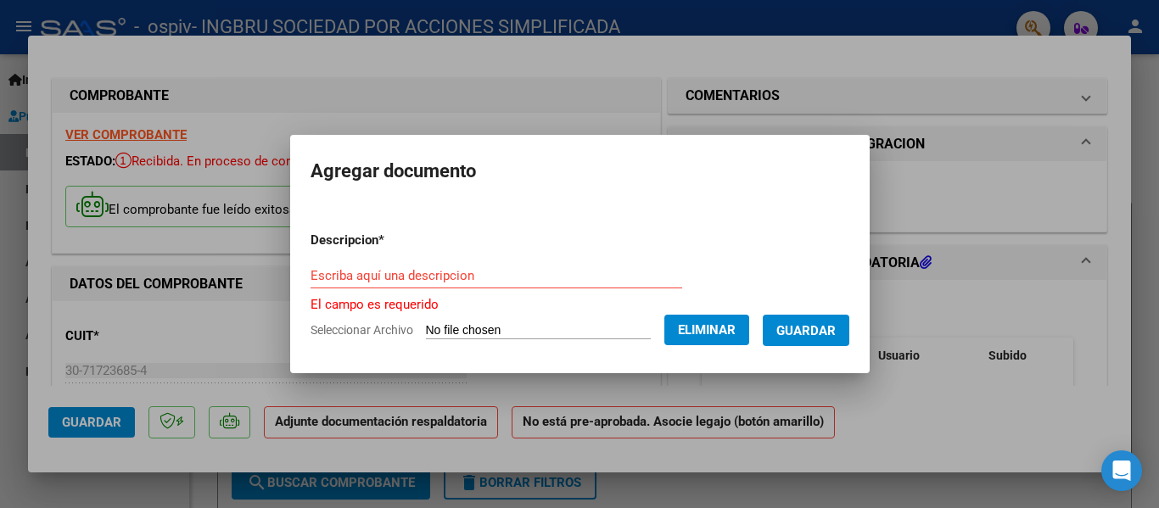
click at [525, 274] on input "Escriba aquí una descripcion" at bounding box center [497, 275] width 372 height 15
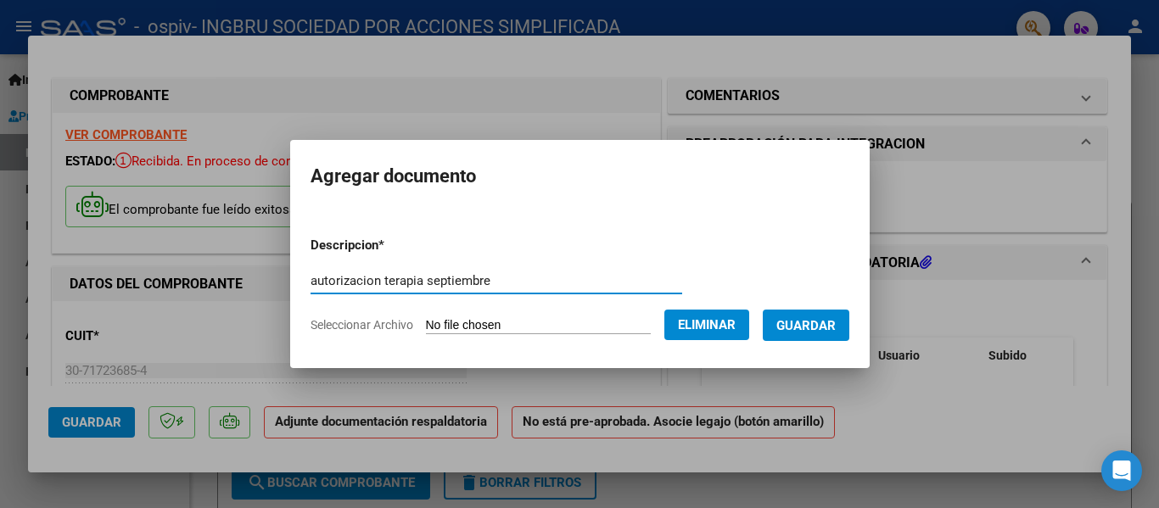
type input "autorizacion terapia septiembre"
click at [804, 335] on button "Guardar" at bounding box center [806, 325] width 87 height 31
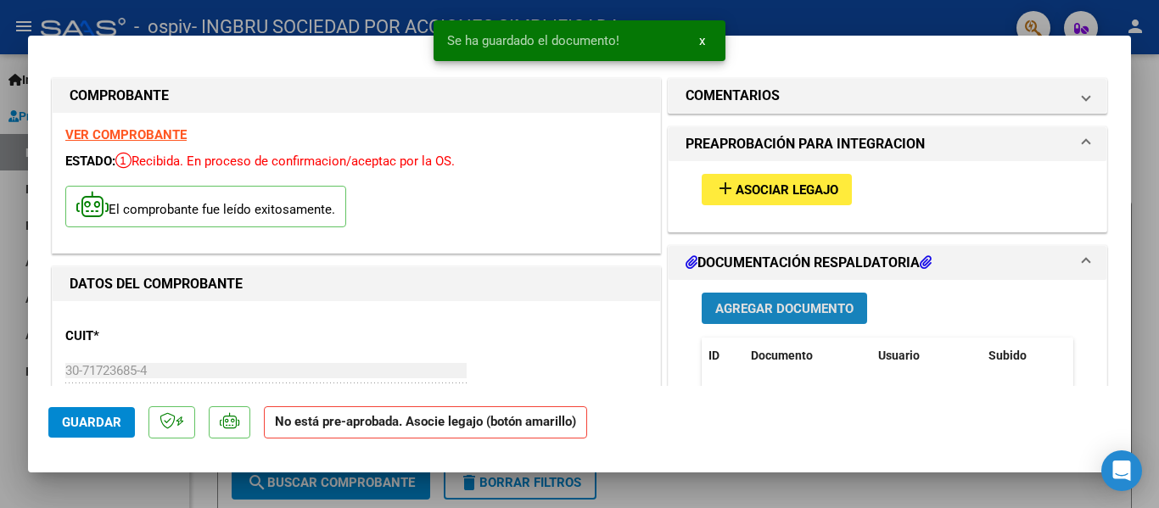
click at [769, 305] on span "Agregar Documento" at bounding box center [784, 308] width 138 height 15
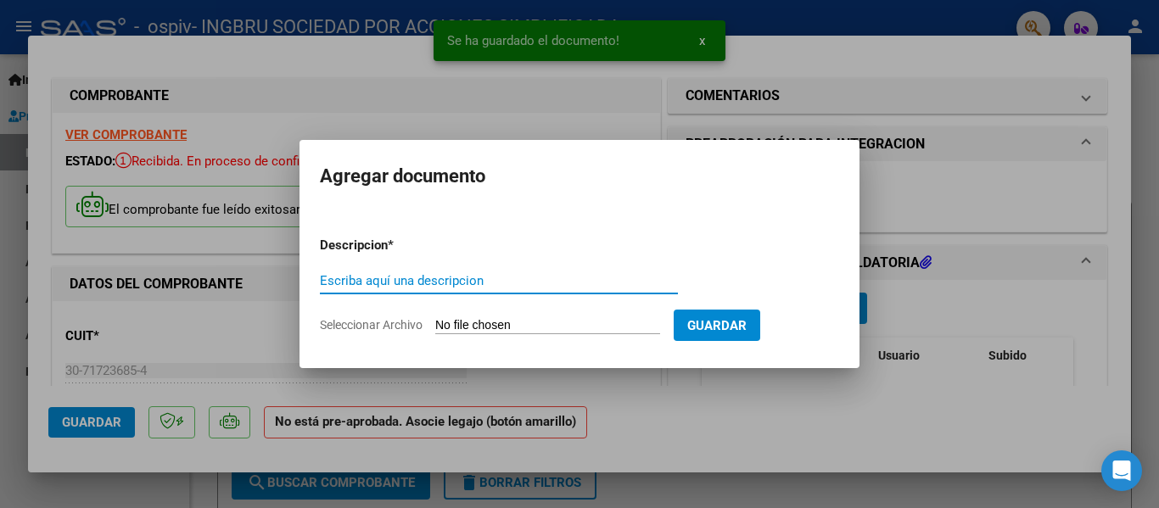
click at [376, 321] on span "Seleccionar Archivo" at bounding box center [371, 325] width 103 height 14
click at [435, 321] on input "Seleccionar Archivo" at bounding box center [547, 326] width 225 height 16
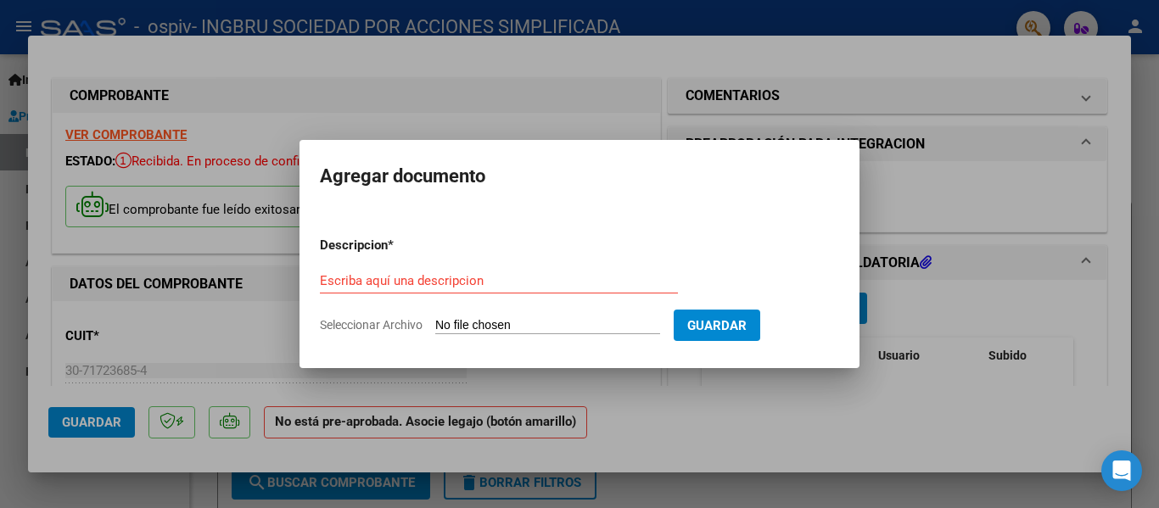
click at [357, 327] on span "Seleccionar Archivo" at bounding box center [371, 325] width 103 height 14
click at [435, 327] on input "Seleccionar Archivo" at bounding box center [547, 326] width 225 height 16
type input "C:\fakepath\asistencia scala imbarreta terapia.pdf"
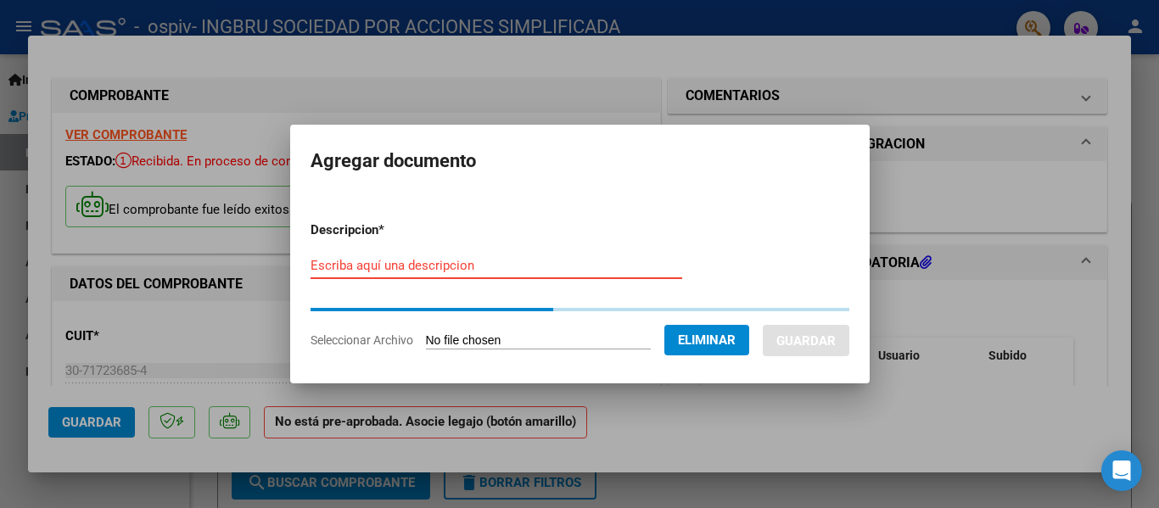
click at [453, 261] on input "Escriba aquí una descripcion" at bounding box center [497, 265] width 372 height 15
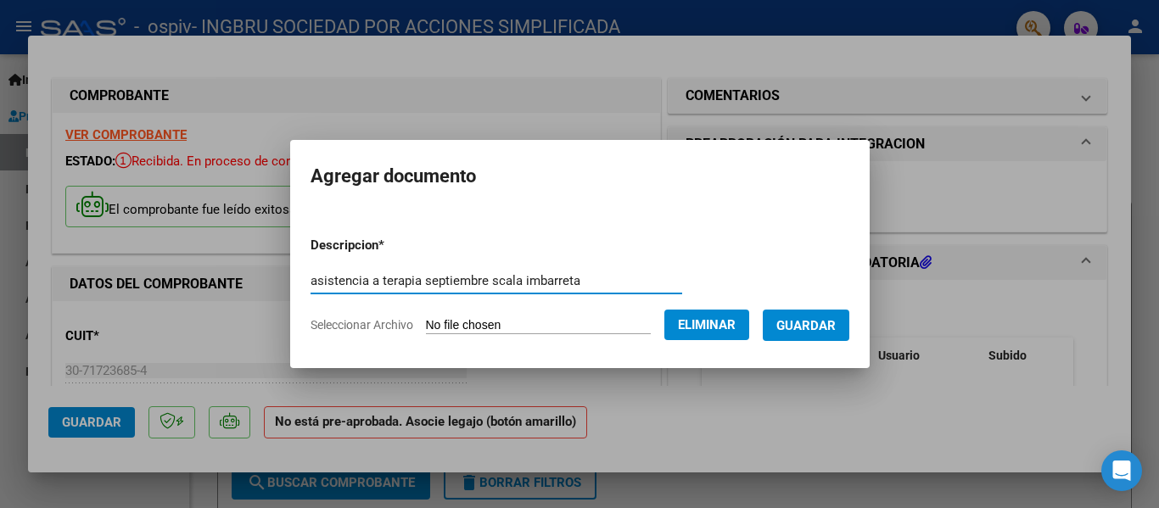
type input "asistencia a terapia septiembre scala imbarreta"
click at [836, 321] on span "Guardar" at bounding box center [805, 325] width 59 height 15
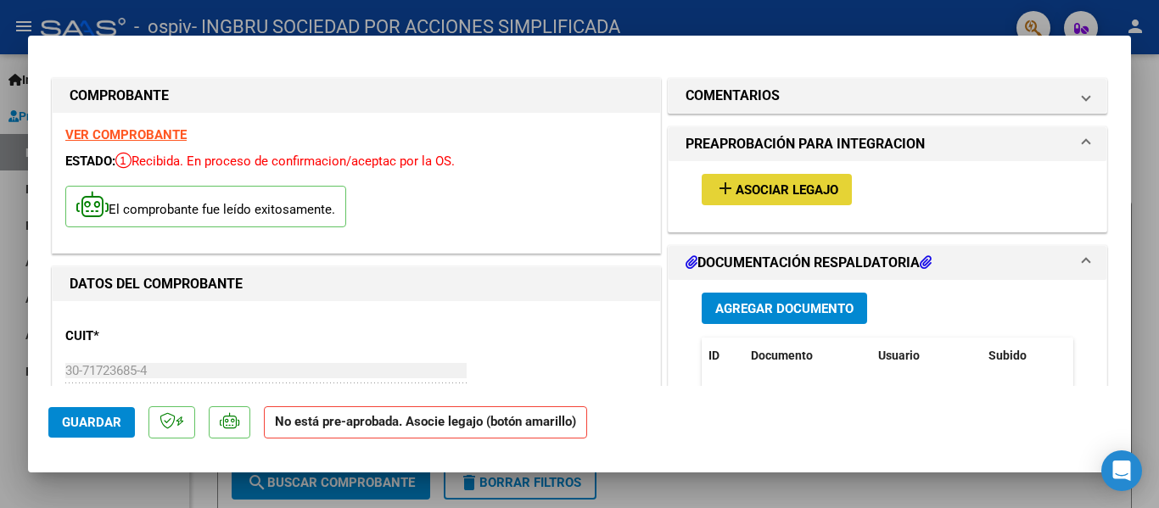
click at [775, 184] on span "Asociar Legajo" at bounding box center [787, 189] width 103 height 15
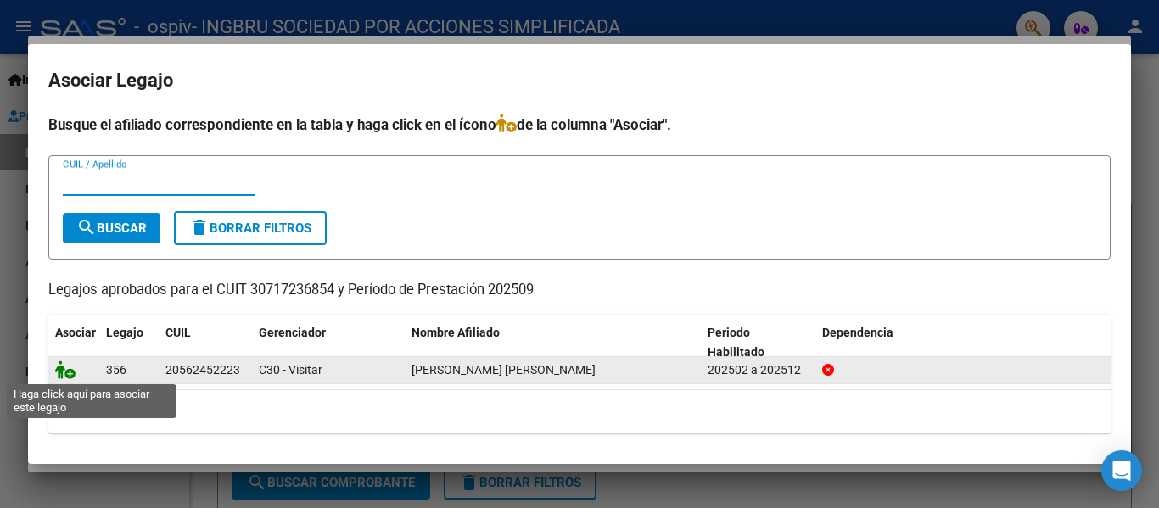
click at [67, 378] on icon at bounding box center [65, 370] width 20 height 19
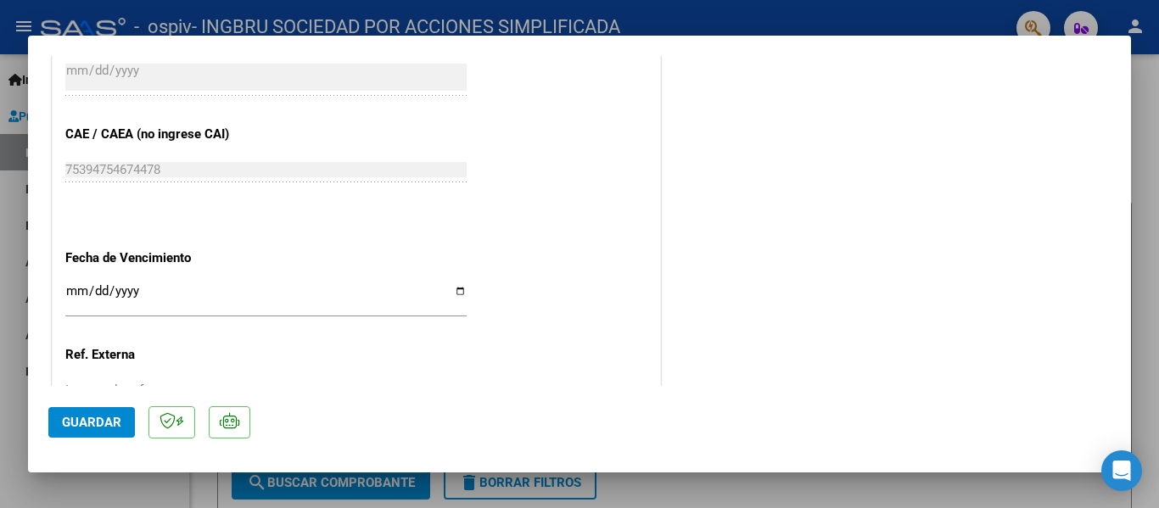
scroll to position [1189, 0]
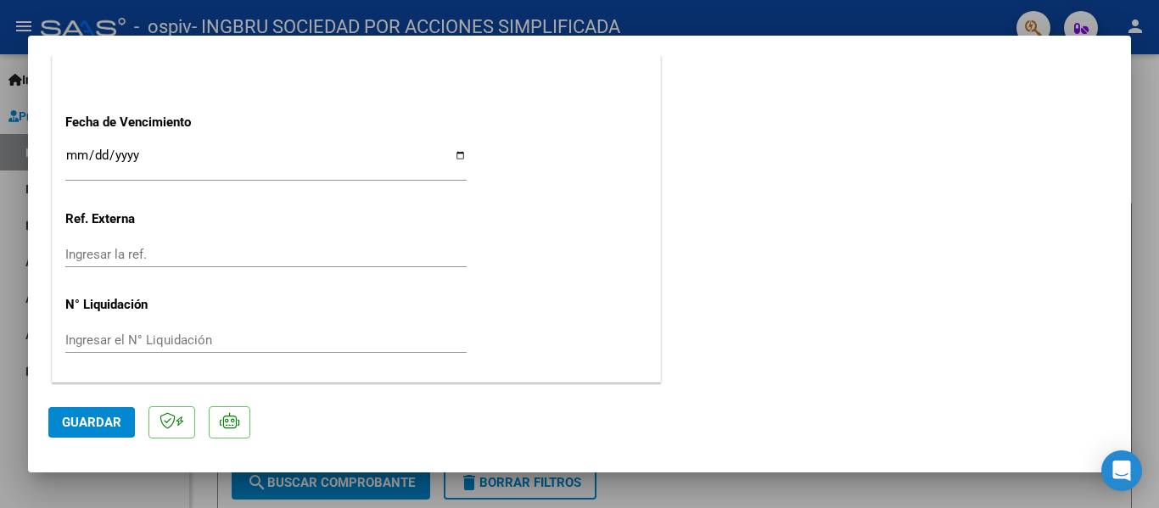
click at [109, 423] on span "Guardar" at bounding box center [91, 422] width 59 height 15
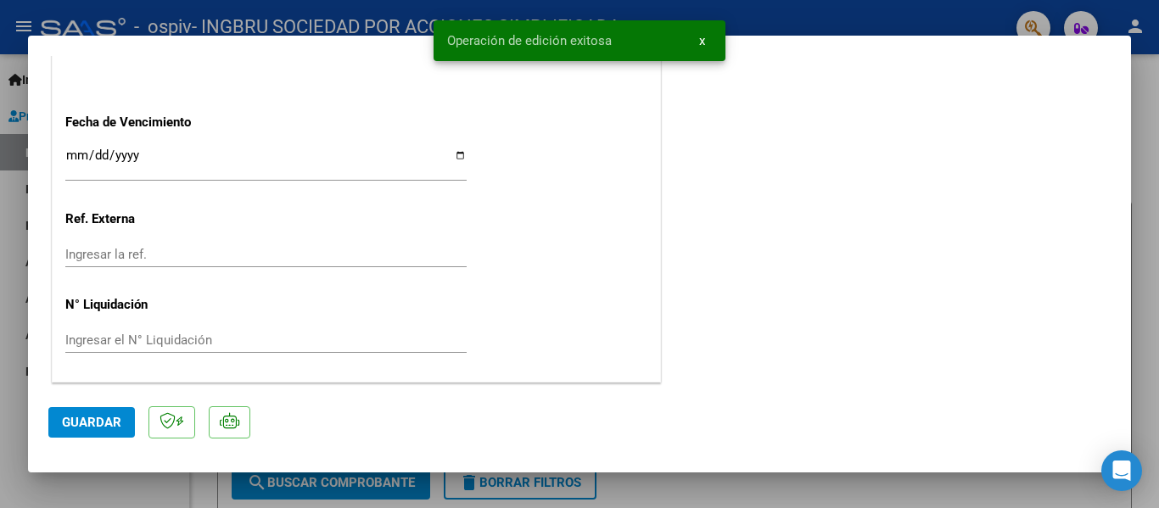
scroll to position [680, 0]
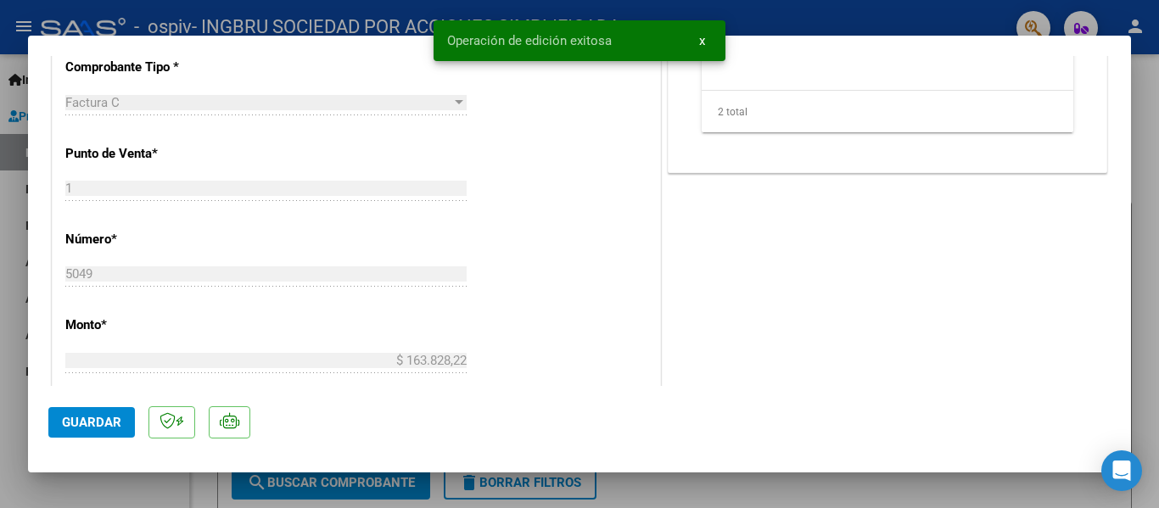
click at [1150, 103] on div at bounding box center [579, 254] width 1159 height 508
type input "$ 0,00"
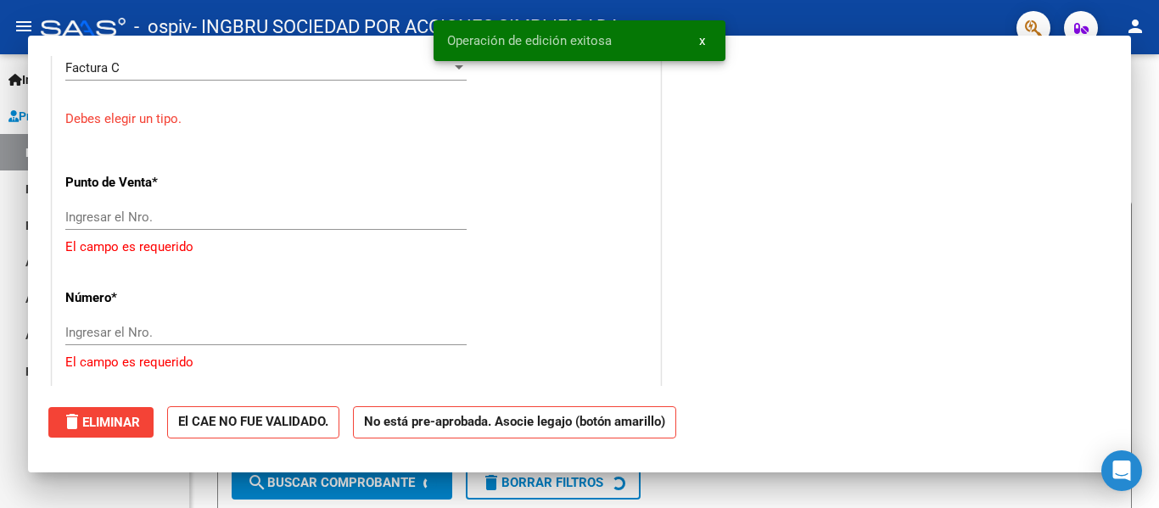
scroll to position [0, 0]
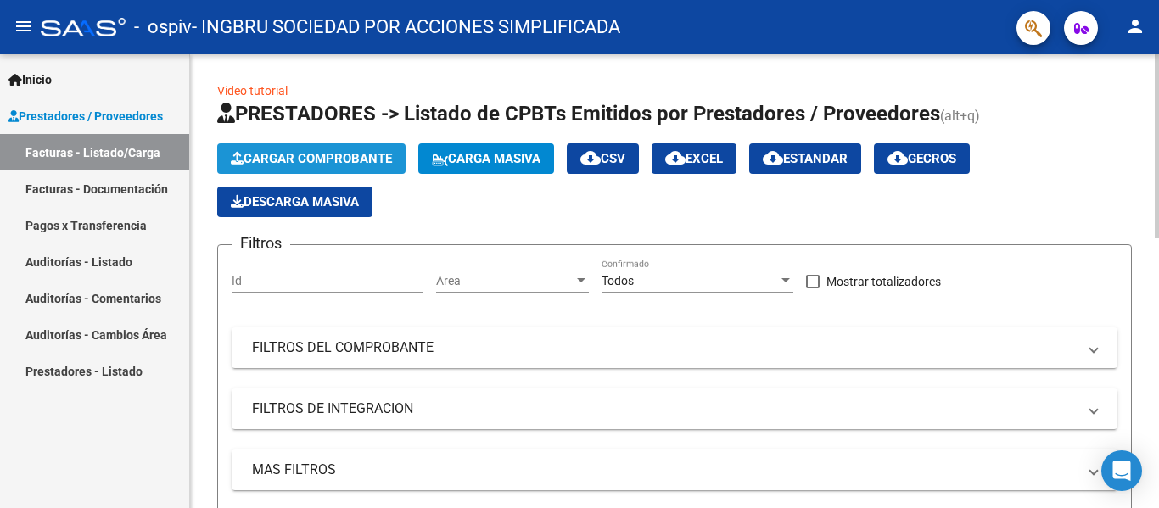
click at [357, 161] on span "Cargar Comprobante" at bounding box center [311, 158] width 161 height 15
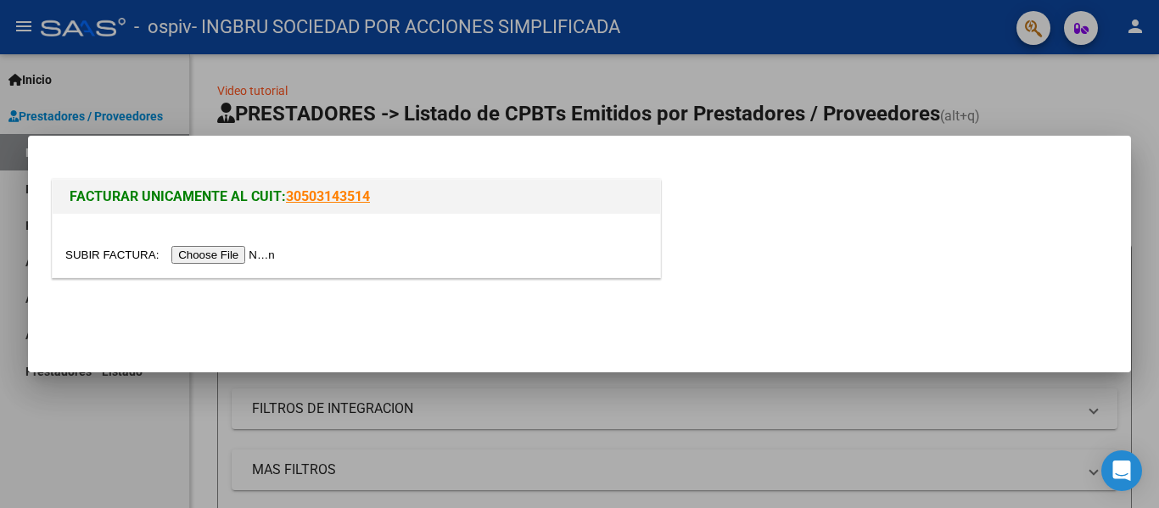
click at [215, 258] on input "file" at bounding box center [172, 255] width 215 height 18
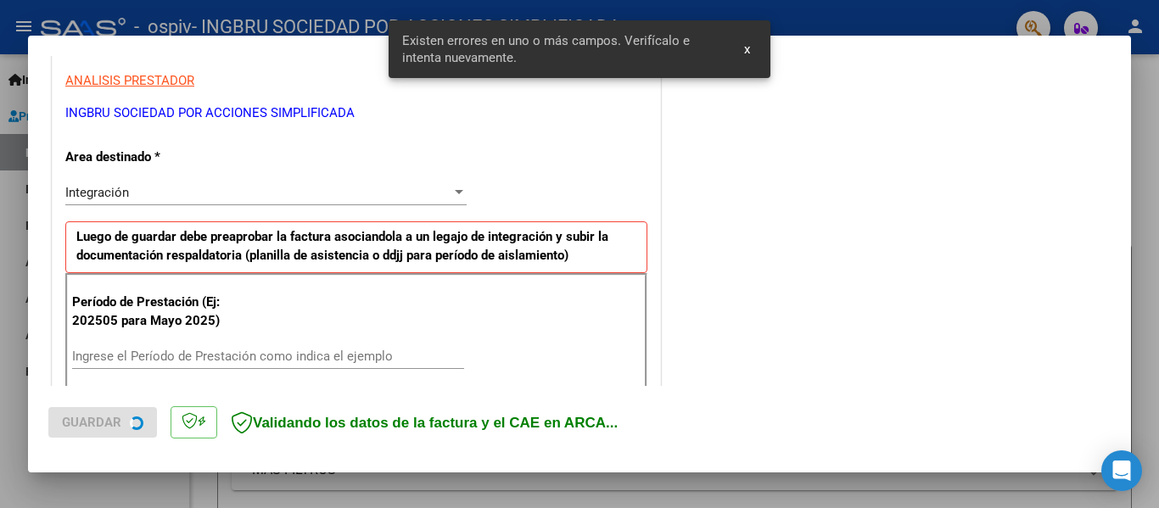
scroll to position [394, 0]
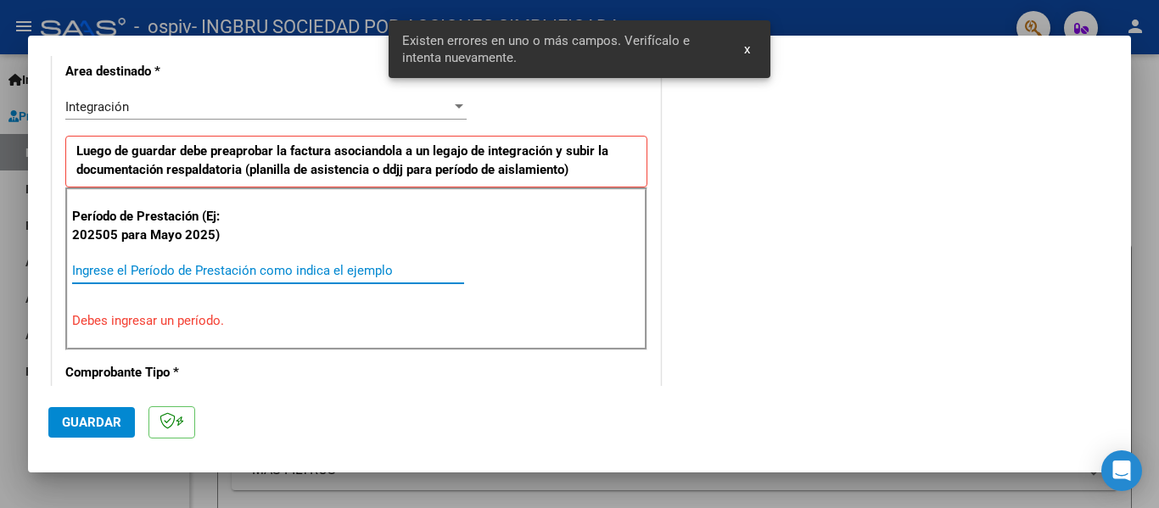
click at [284, 264] on input "Ingrese el Período de Prestación como indica el ejemplo" at bounding box center [268, 270] width 392 height 15
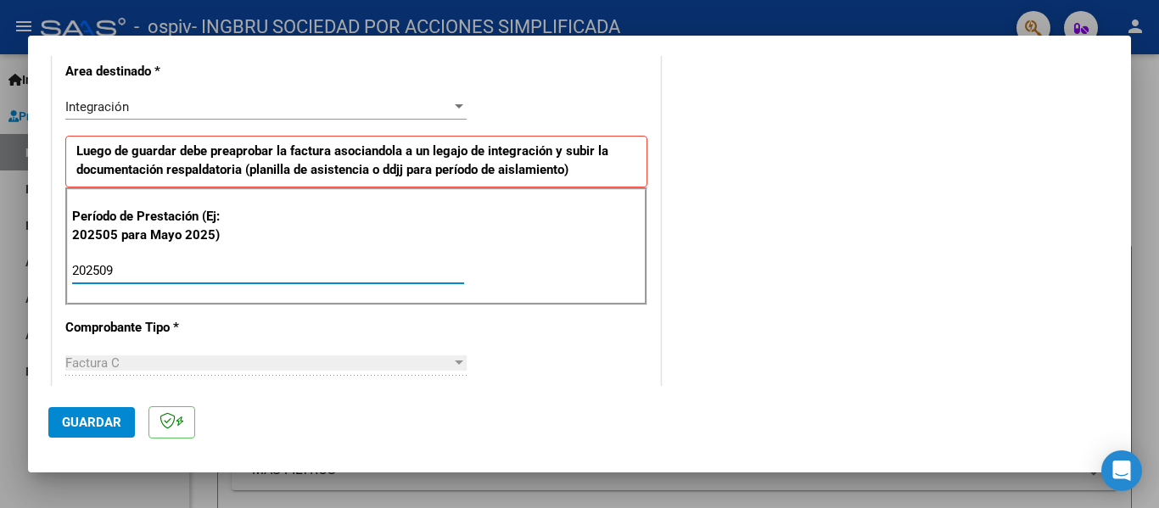
type input "202509"
click at [104, 418] on span "Guardar" at bounding box center [91, 422] width 59 height 15
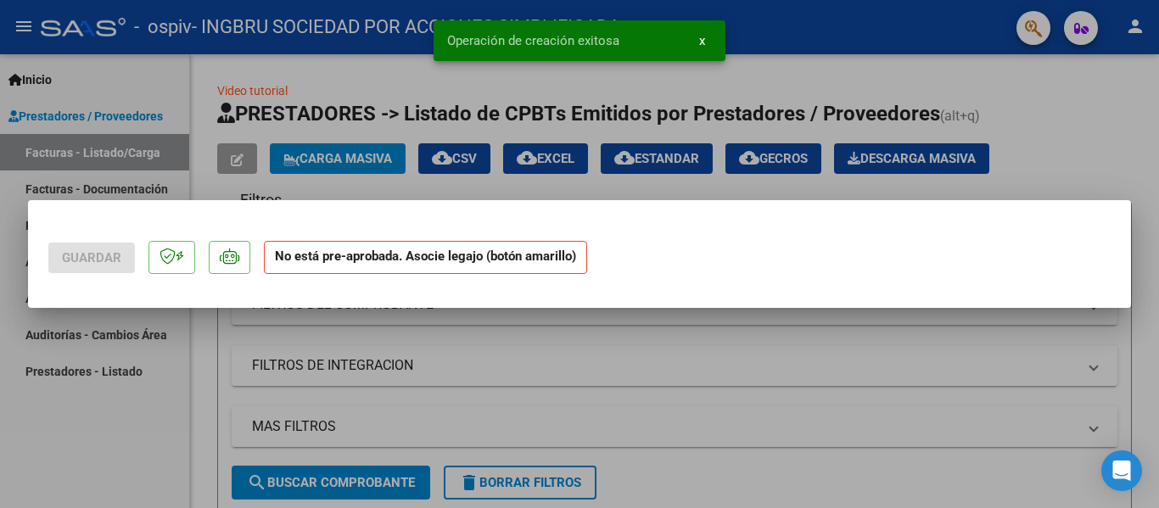
scroll to position [0, 0]
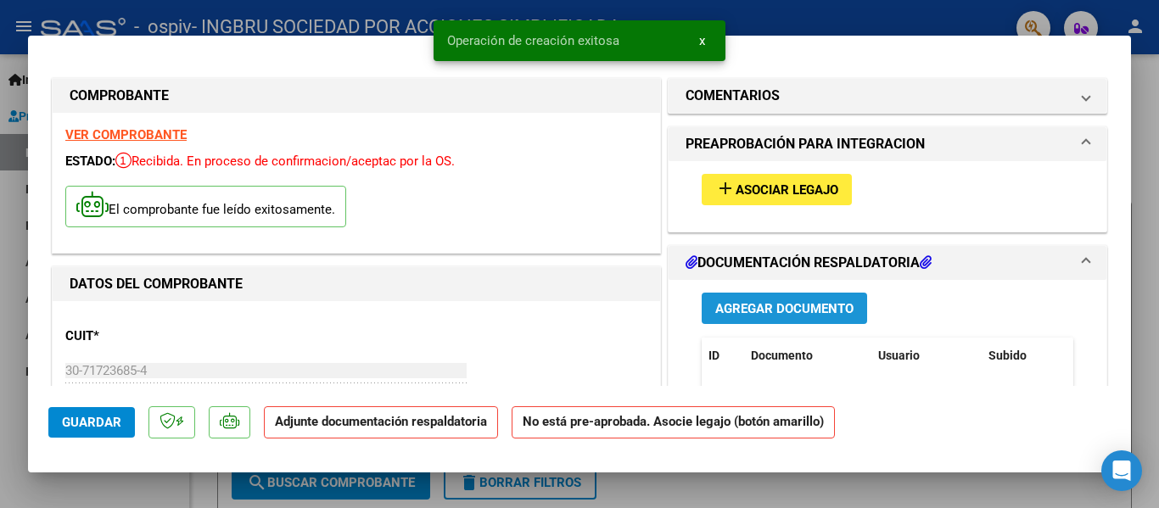
click at [775, 294] on button "Agregar Documento" at bounding box center [784, 308] width 165 height 31
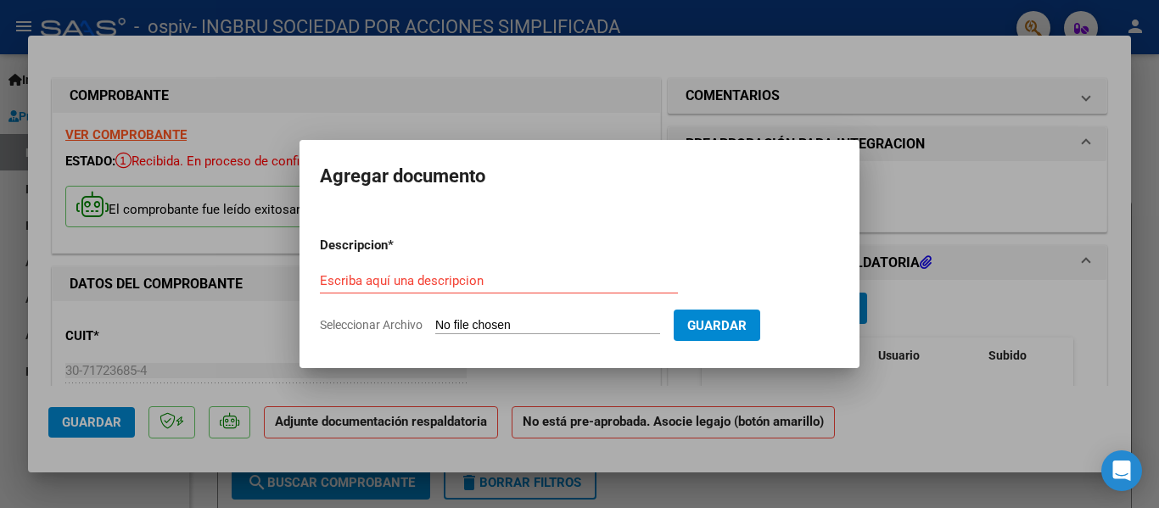
click at [361, 321] on span "Seleccionar Archivo" at bounding box center [371, 325] width 103 height 14
click at [435, 321] on input "Seleccionar Archivo" at bounding box center [547, 326] width 225 height 16
type input "C:\fakepath\asistencia sscala imbarreta escuela sep..pdf"
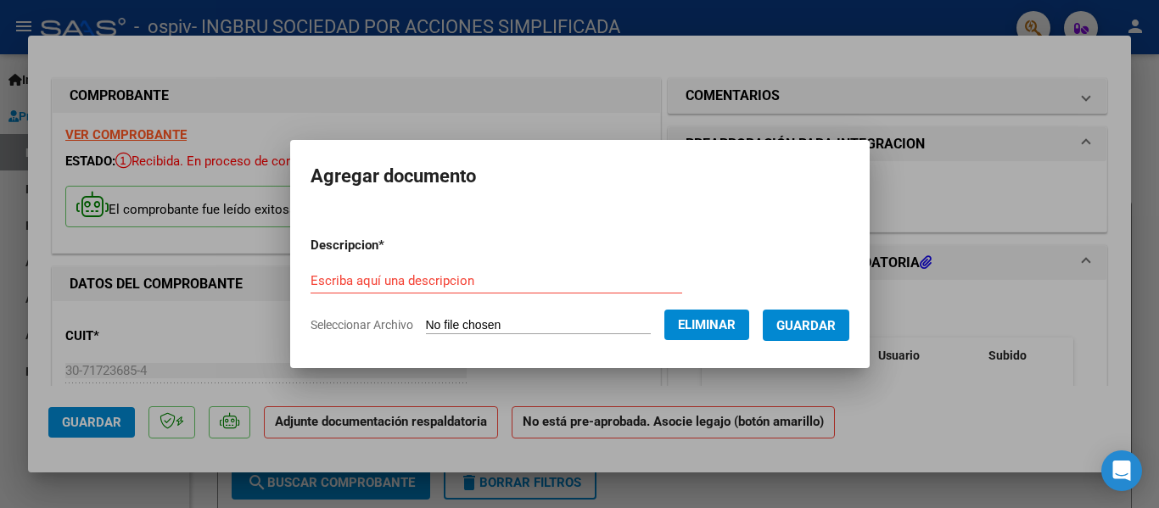
click at [523, 278] on input "Escriba aquí una descripcion" at bounding box center [497, 280] width 372 height 15
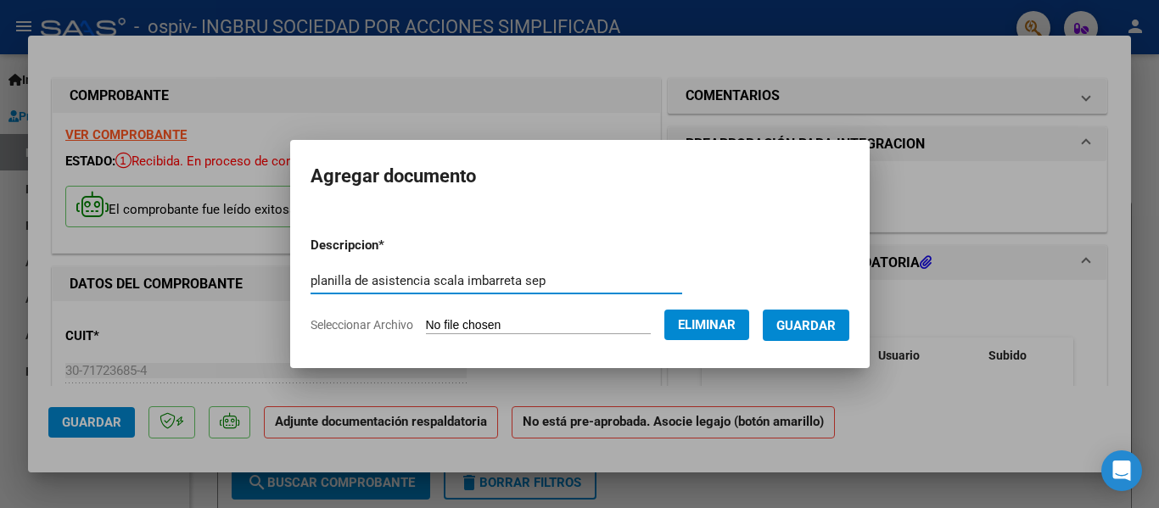
type input "planilla de asistencia scala imbarreta sep"
click at [849, 327] on button "Guardar" at bounding box center [806, 325] width 87 height 31
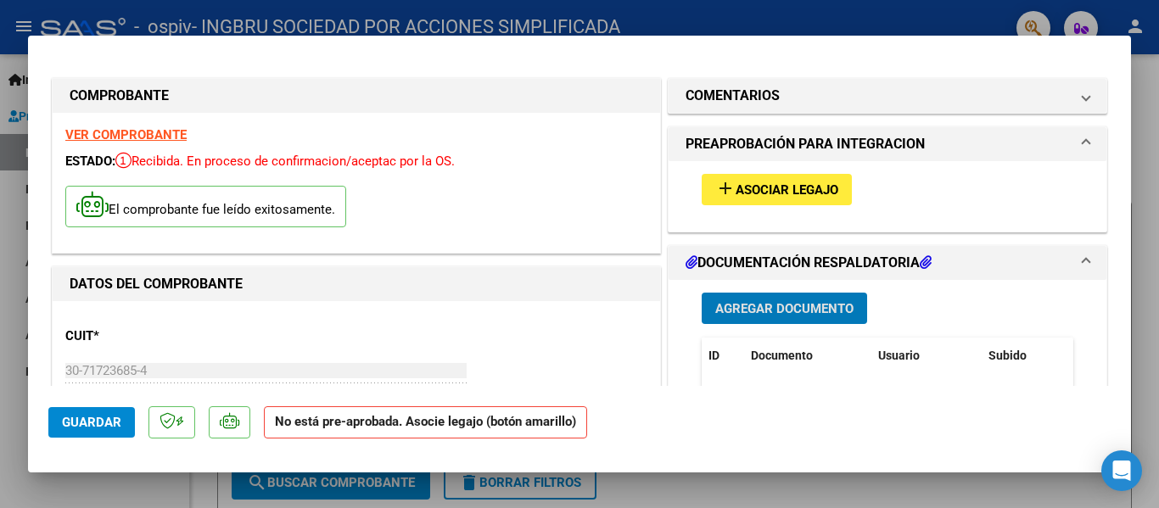
click at [779, 311] on span "Agregar Documento" at bounding box center [784, 308] width 138 height 15
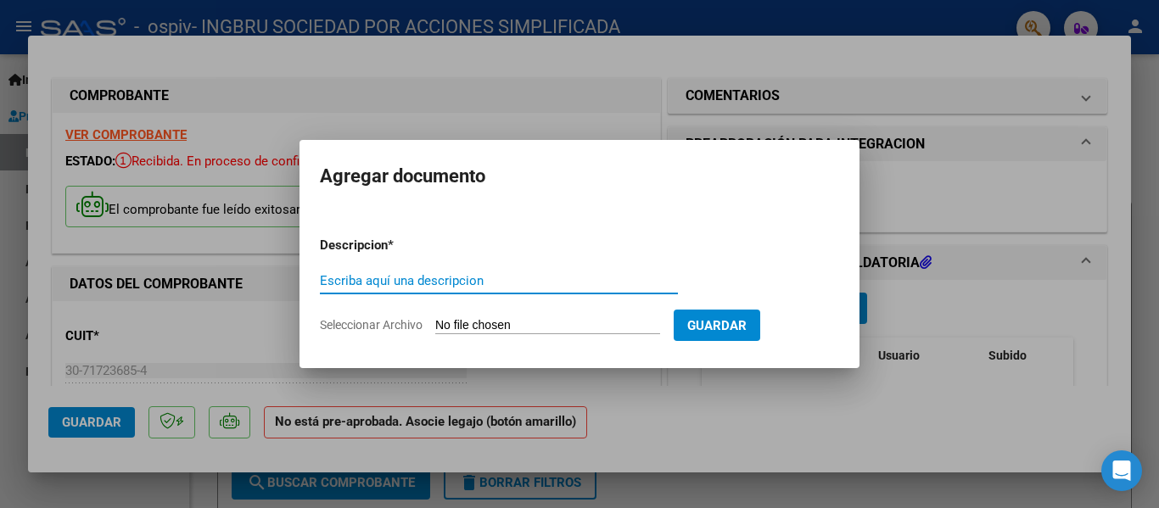
click at [365, 320] on span "Seleccionar Archivo" at bounding box center [371, 325] width 103 height 14
click at [435, 320] on input "Seleccionar Archivo" at bounding box center [547, 326] width 225 height 16
type input "C:\fakepath\autorización escuela scala imbarreta.pdf"
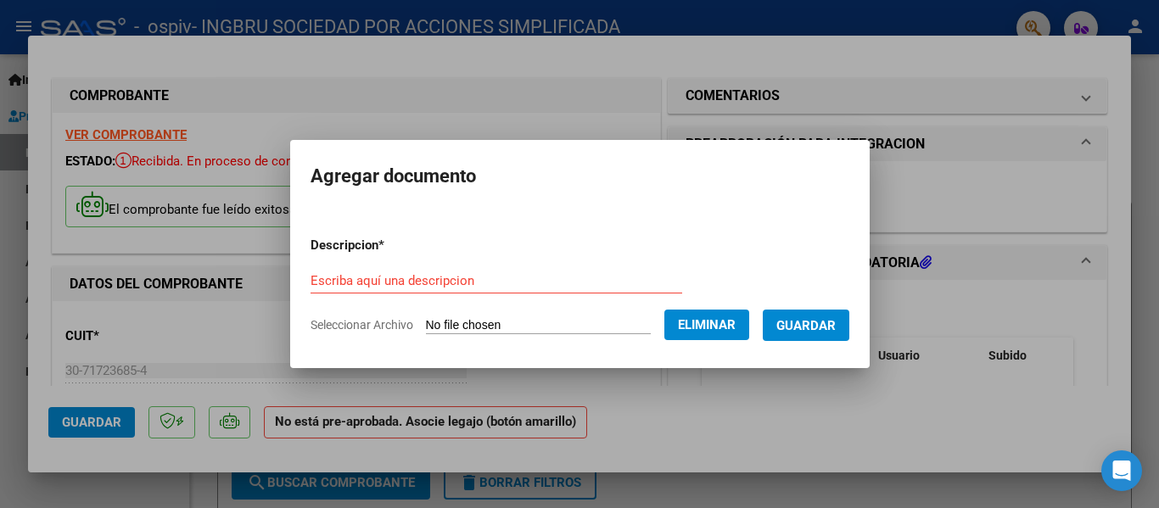
click at [448, 258] on form "Descripcion * Escriba aquí una descripcion Seleccionar Archivo Eliminar Guardar" at bounding box center [580, 285] width 539 height 124
drag, startPoint x: 450, startPoint y: 281, endPoint x: 456, endPoint y: 267, distance: 14.5
click at [452, 281] on input "Escriba aquí una descripcion" at bounding box center [497, 280] width 372 height 15
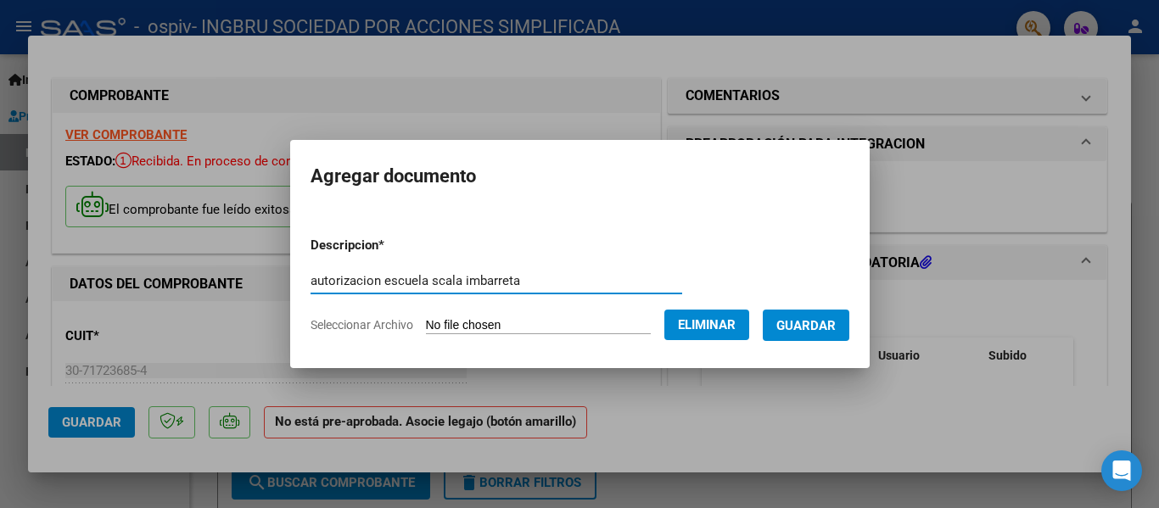
type input "autorizacion escuela scala imbarreta"
click at [798, 319] on span "Guardar" at bounding box center [805, 325] width 59 height 15
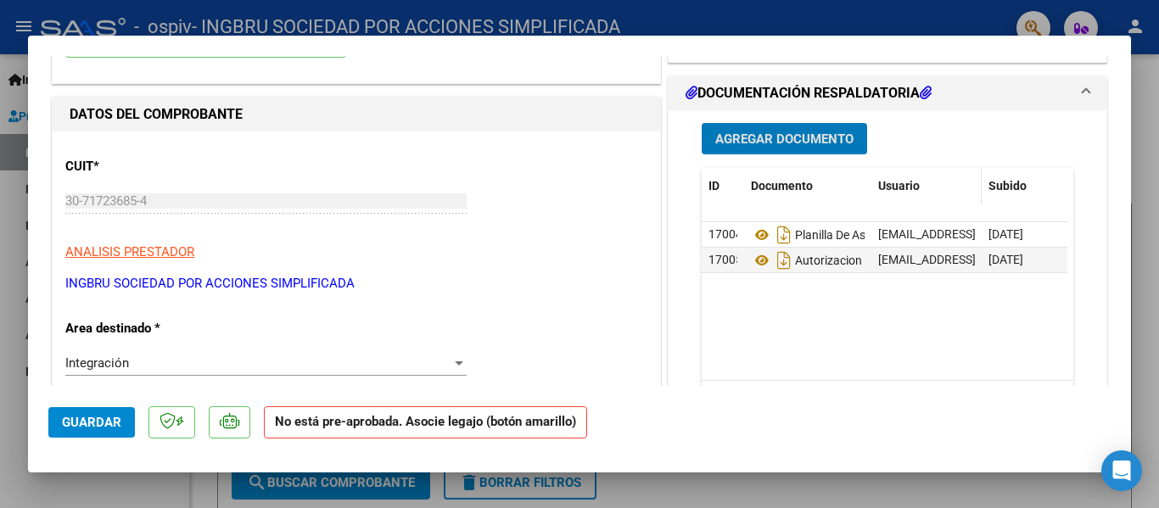
scroll to position [85, 0]
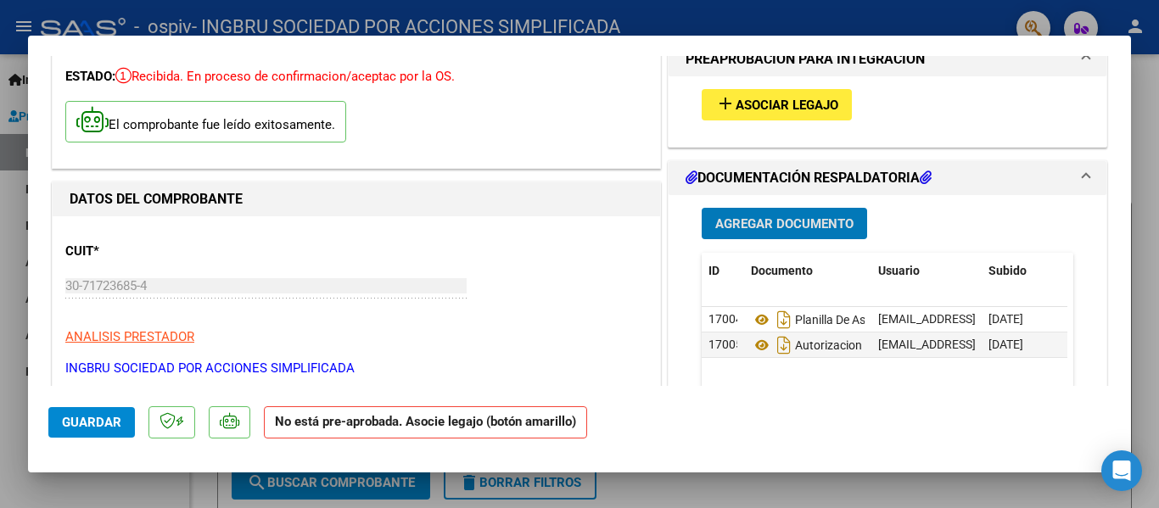
click at [788, 107] on span "Asociar Legajo" at bounding box center [787, 105] width 103 height 15
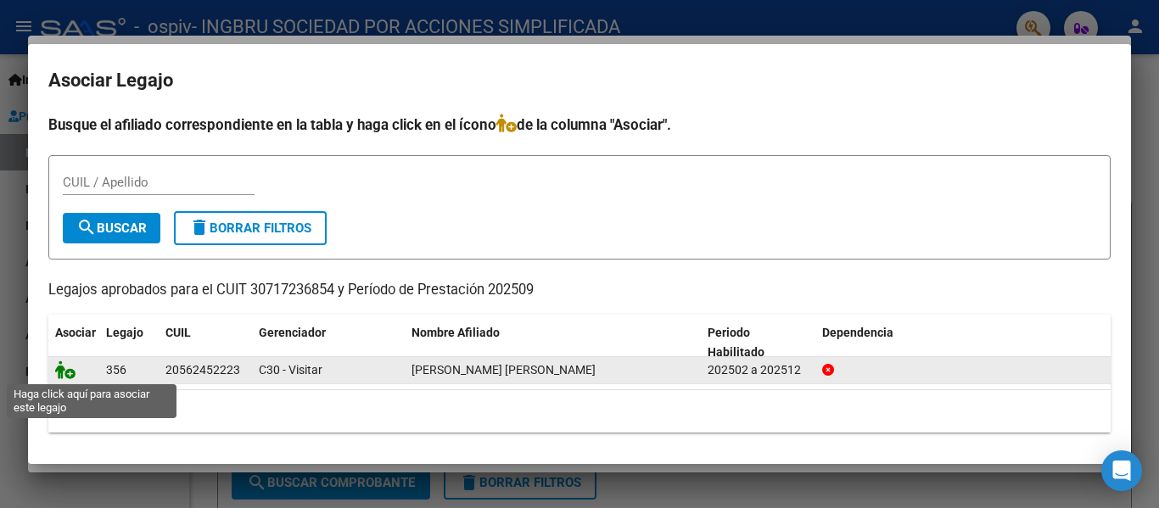
click at [71, 370] on icon at bounding box center [65, 370] width 20 height 19
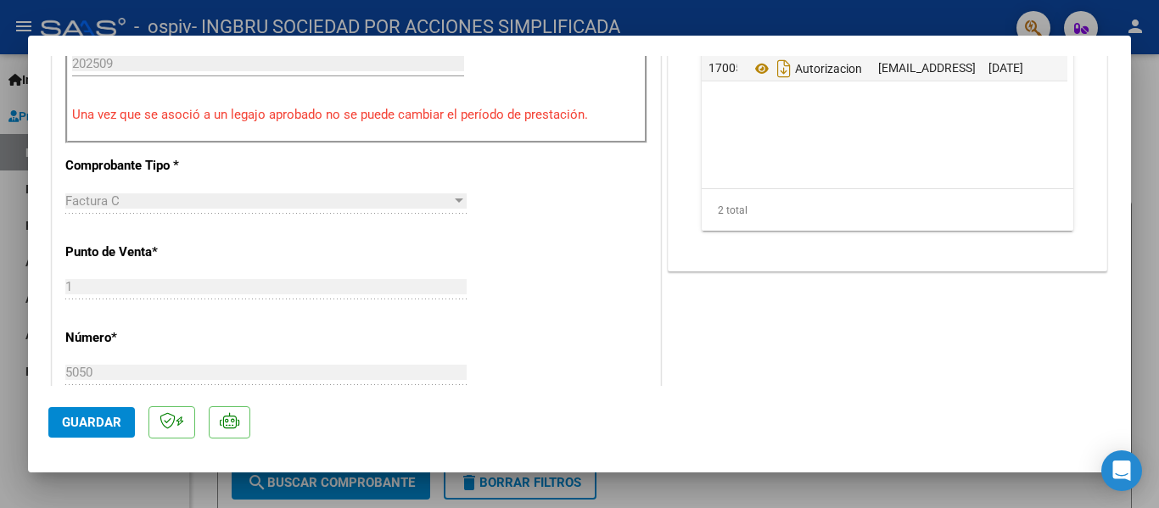
scroll to position [594, 0]
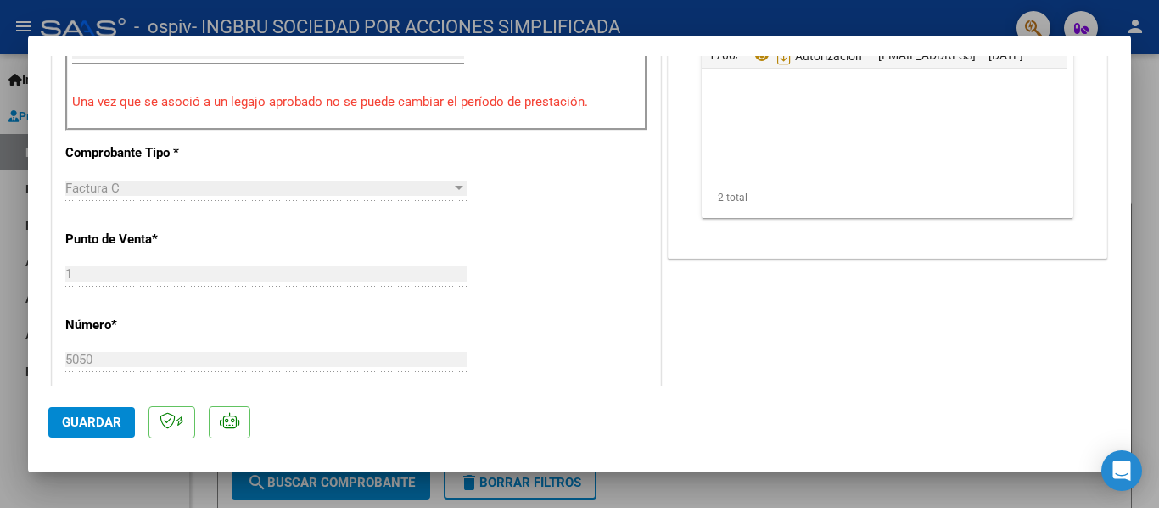
click at [87, 409] on button "Guardar" at bounding box center [91, 422] width 87 height 31
click at [1142, 91] on div at bounding box center [579, 254] width 1159 height 508
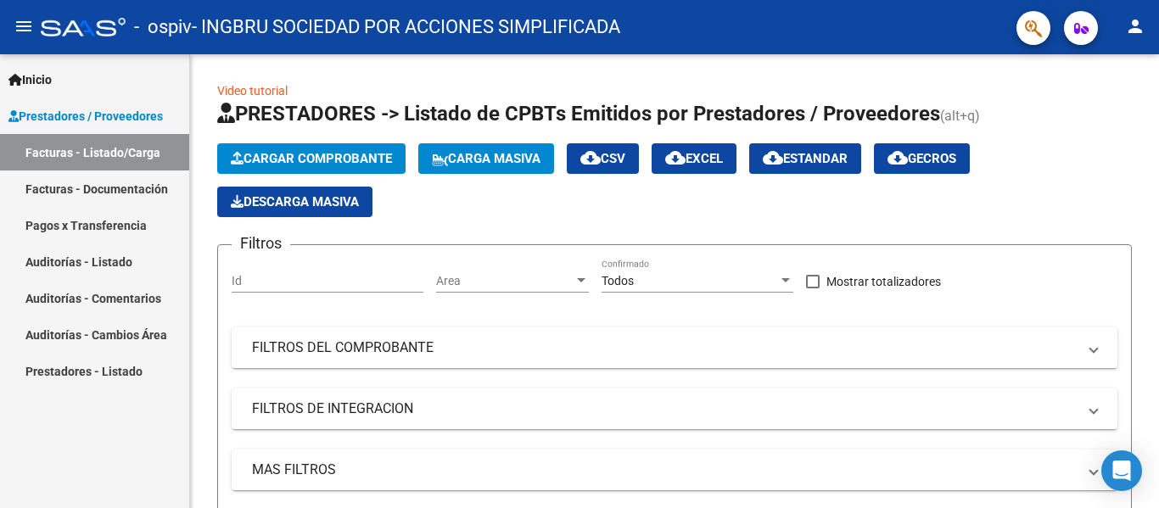
click at [97, 147] on link "Facturas - Listado/Carga" at bounding box center [94, 152] width 189 height 36
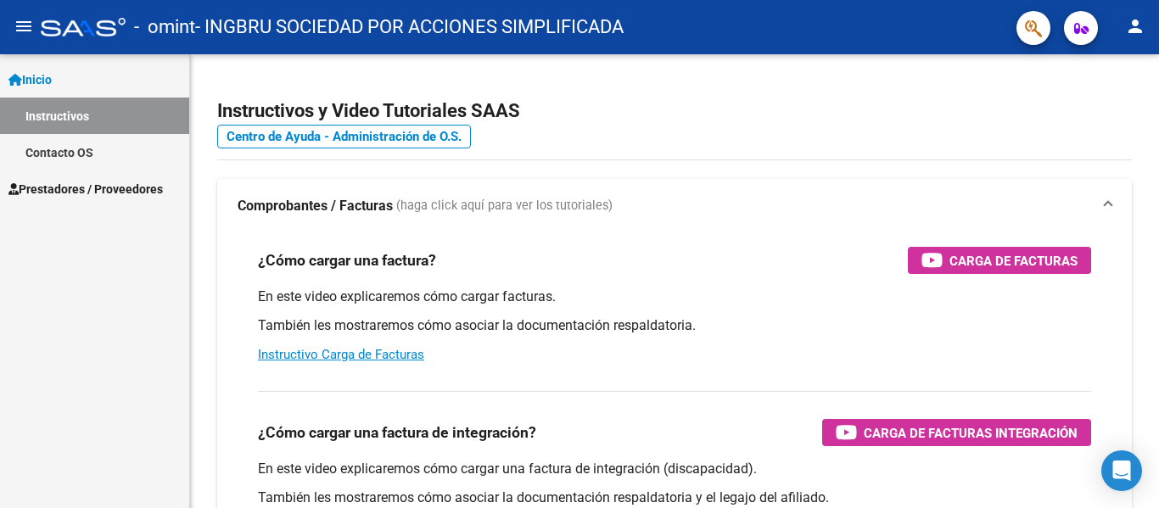
click at [64, 194] on span "Prestadores / Proveedores" at bounding box center [85, 189] width 154 height 19
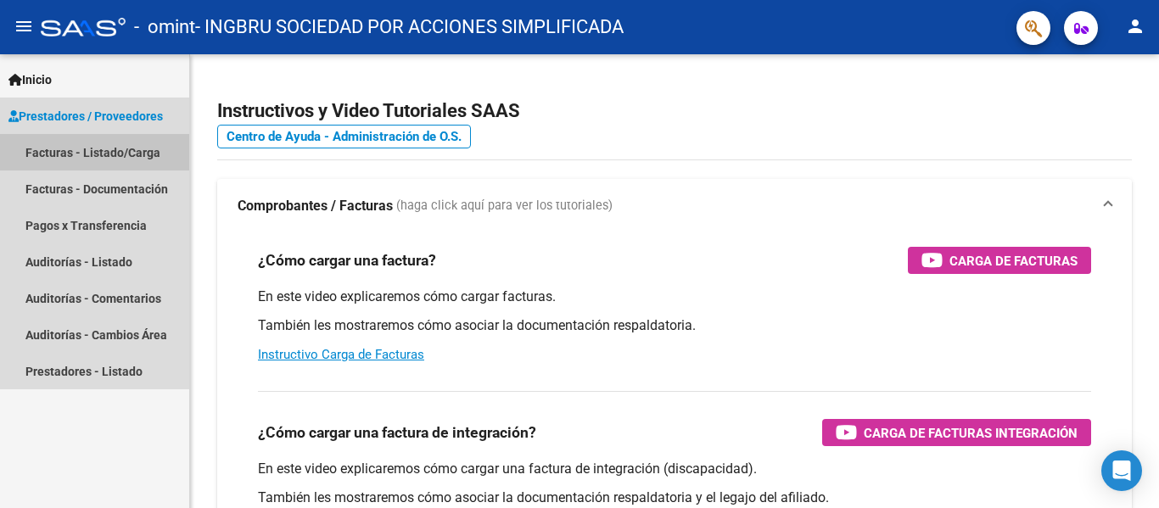
click at [87, 152] on link "Facturas - Listado/Carga" at bounding box center [94, 152] width 189 height 36
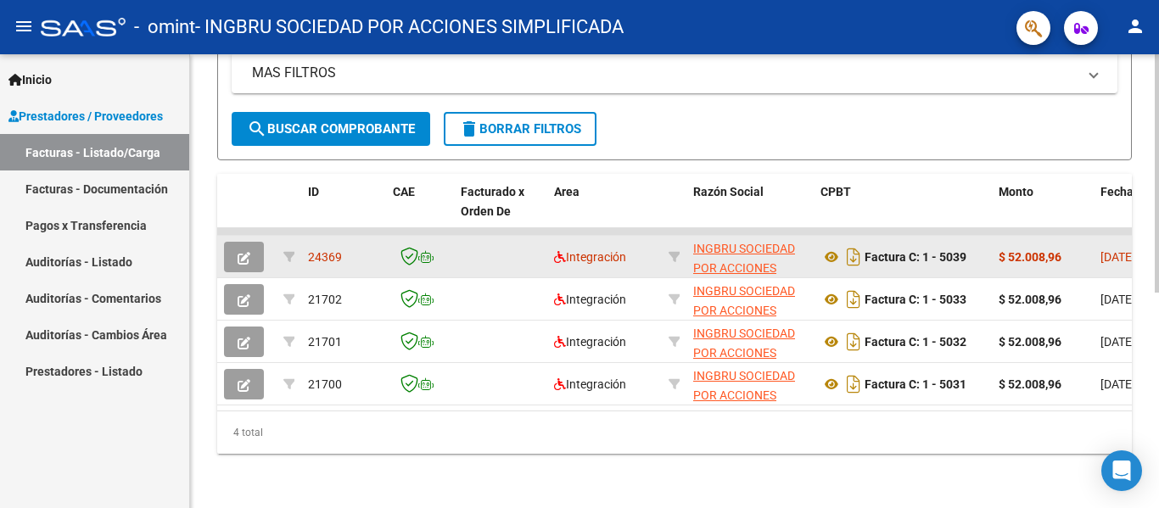
click at [243, 252] on icon "button" at bounding box center [244, 258] width 13 height 13
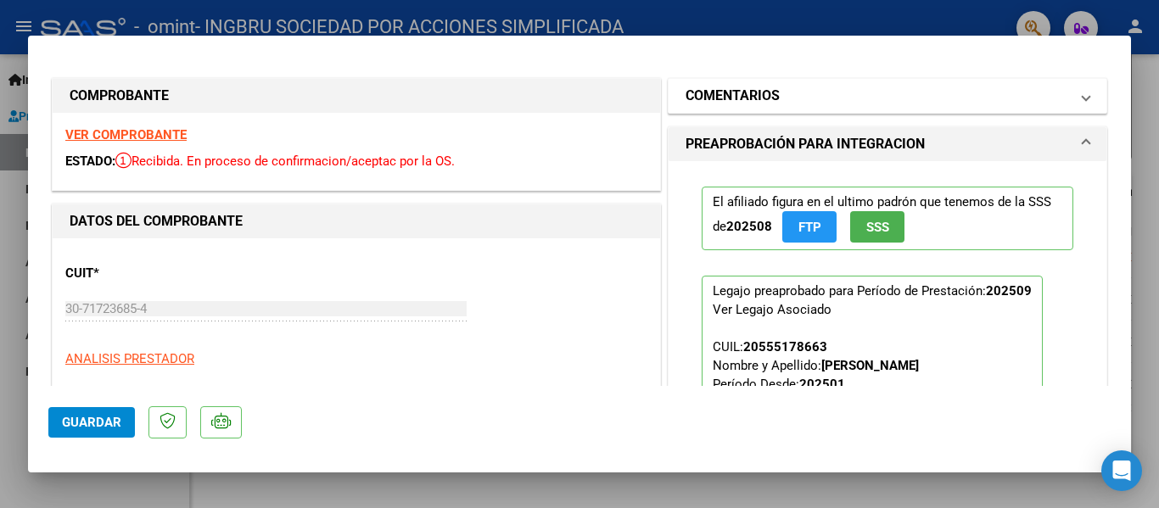
click at [1078, 104] on mat-expansion-panel-header "COMENTARIOS" at bounding box center [888, 96] width 438 height 34
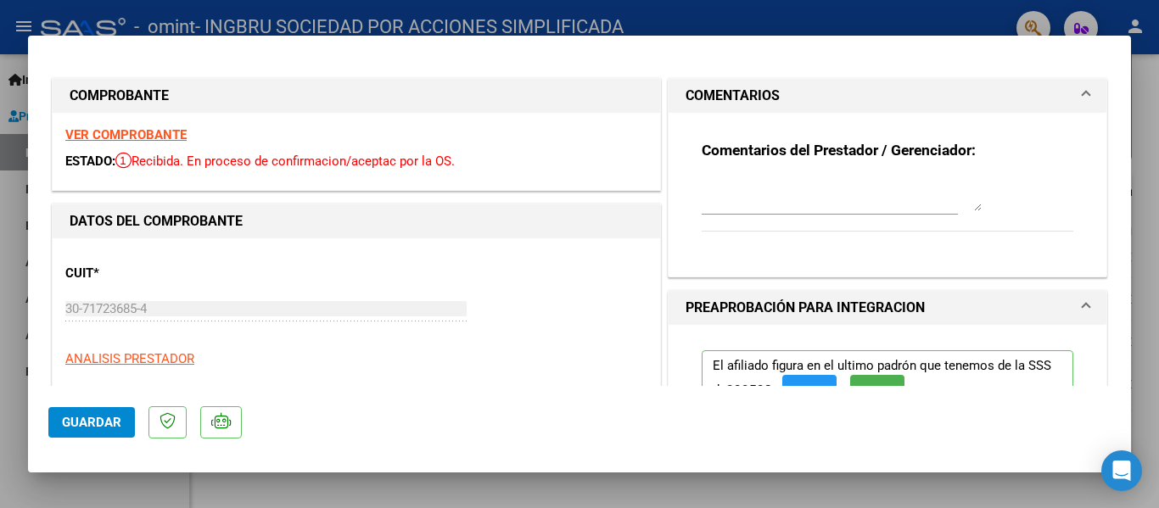
click at [1150, 137] on div at bounding box center [579, 254] width 1159 height 508
type input "$ 0,00"
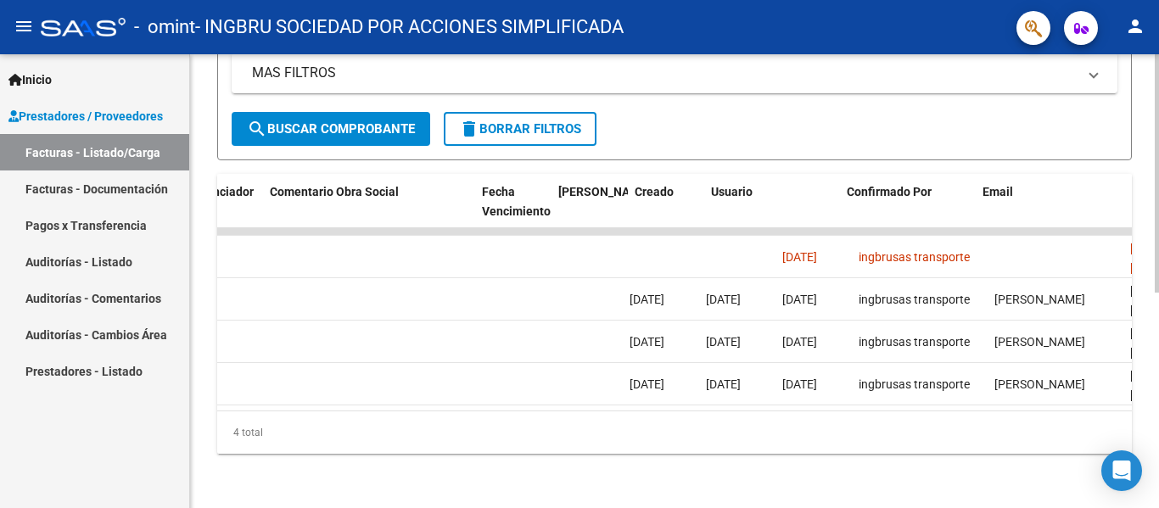
scroll to position [0, 2662]
